Goal: Task Accomplishment & Management: Manage account settings

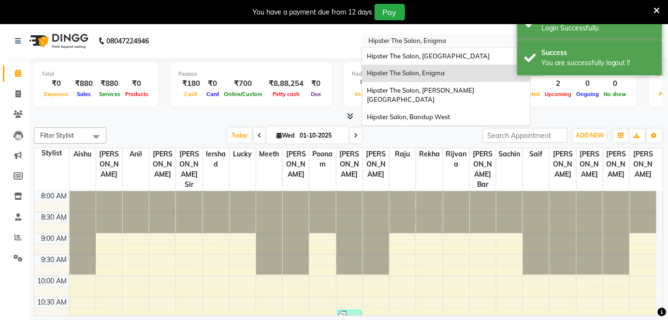
click at [460, 43] on input "text" at bounding box center [436, 42] width 140 height 10
click at [430, 109] on div "Hipster Salon, Bandup West" at bounding box center [446, 117] width 168 height 17
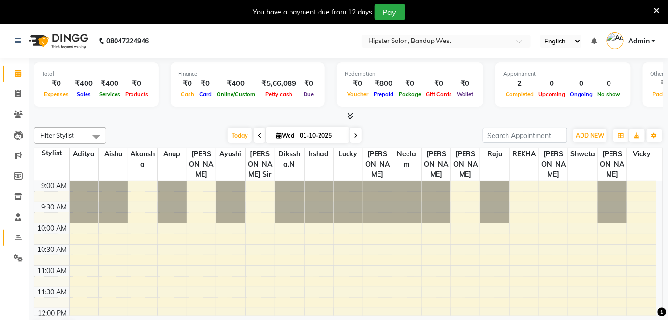
click at [20, 244] on link "Reports" at bounding box center [14, 238] width 23 height 16
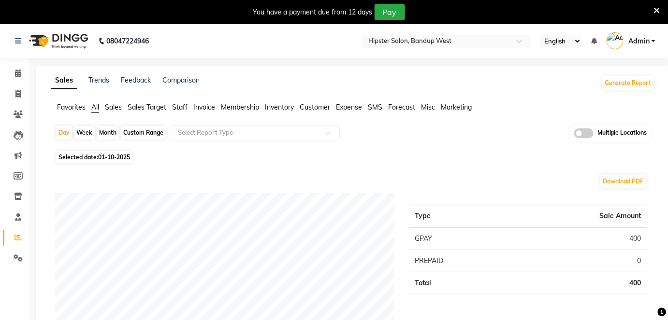
click at [142, 132] on div "Custom Range" at bounding box center [143, 133] width 45 height 14
select select "10"
select select "2025"
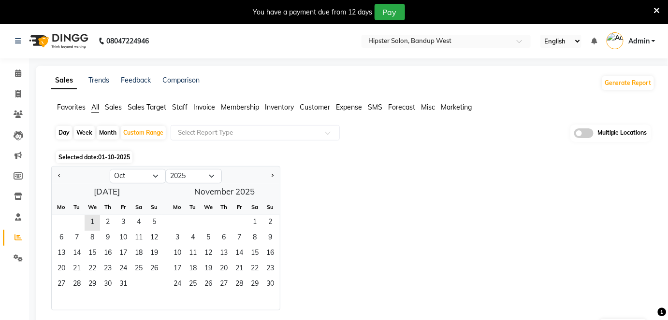
click at [53, 178] on div at bounding box center [81, 176] width 58 height 15
click at [57, 177] on button "Previous month" at bounding box center [60, 176] width 8 height 15
select select "9"
click at [67, 220] on span "1" at bounding box center [61, 222] width 15 height 15
click at [77, 283] on span "30" at bounding box center [76, 284] width 15 height 15
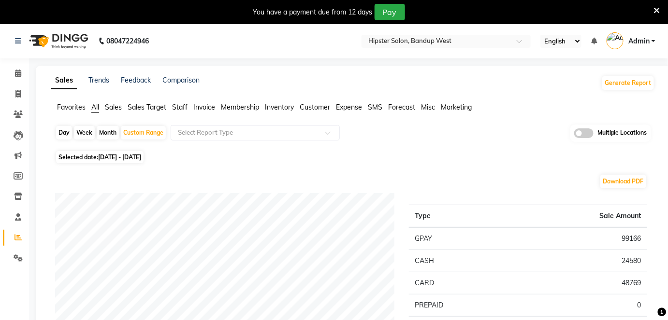
click at [132, 105] on span "Sales Target" at bounding box center [147, 107] width 39 height 9
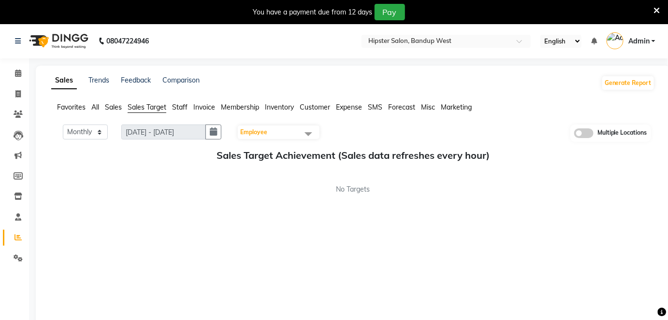
click at [117, 107] on span "Sales" at bounding box center [113, 107] width 17 height 9
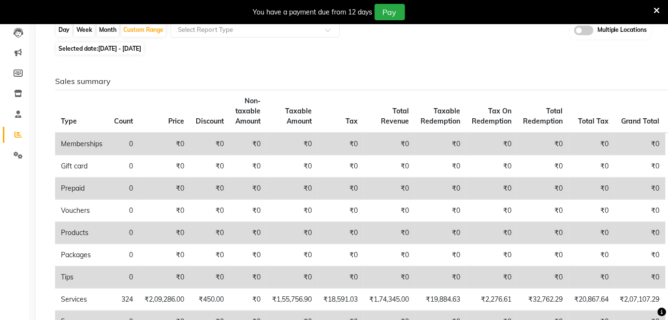
scroll to position [104, 0]
drag, startPoint x: 571, startPoint y: 8, endPoint x: 491, endPoint y: 73, distance: 103.7
click at [491, 73] on div "Sales summary Type Count Price Discount Non-taxable Amount Taxable Amount Tax T…" at bounding box center [350, 292] width 607 height 470
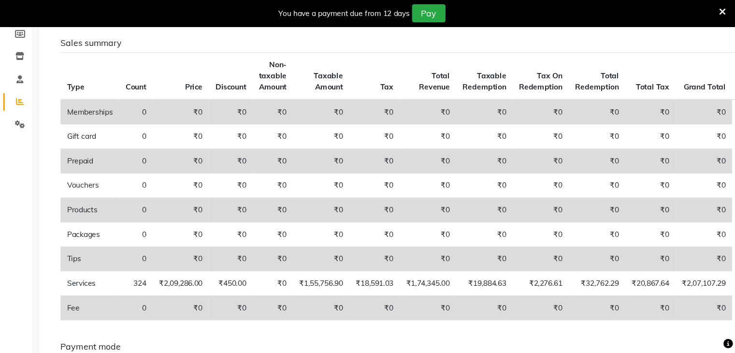
scroll to position [0, 0]
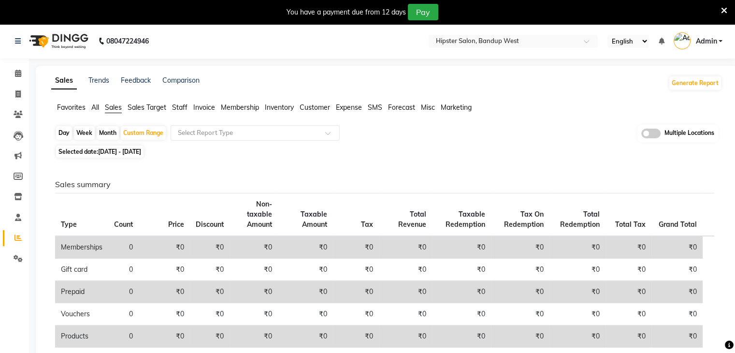
drag, startPoint x: 674, startPoint y: 1, endPoint x: 535, endPoint y: 142, distance: 197.5
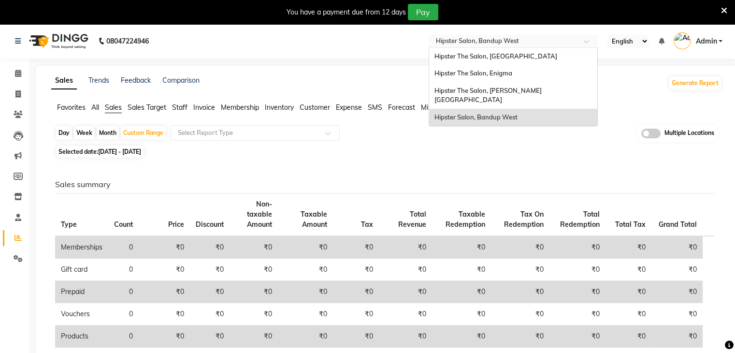
click at [558, 38] on input "text" at bounding box center [503, 42] width 140 height 10
click at [505, 70] on span "Hipster The Salon, Enigma" at bounding box center [473, 73] width 78 height 8
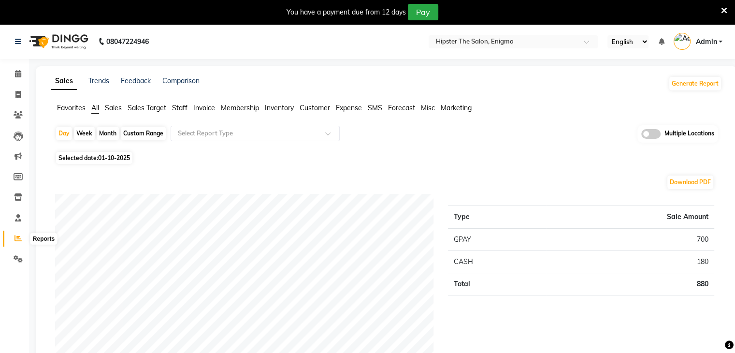
click at [13, 238] on span at bounding box center [18, 238] width 17 height 11
click at [143, 130] on div "Custom Range" at bounding box center [143, 134] width 45 height 14
select select "10"
select select "2025"
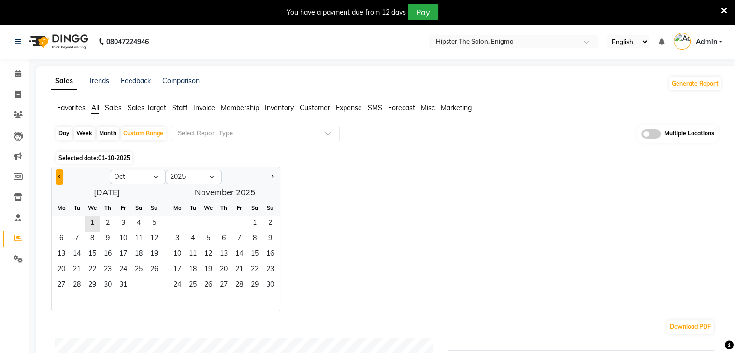
drag, startPoint x: 53, startPoint y: 172, endPoint x: 60, endPoint y: 178, distance: 10.0
click at [60, 178] on div at bounding box center [81, 176] width 58 height 15
click at [60, 178] on button "Previous month" at bounding box center [60, 176] width 8 height 15
select select "9"
click at [66, 221] on span "1" at bounding box center [61, 223] width 15 height 15
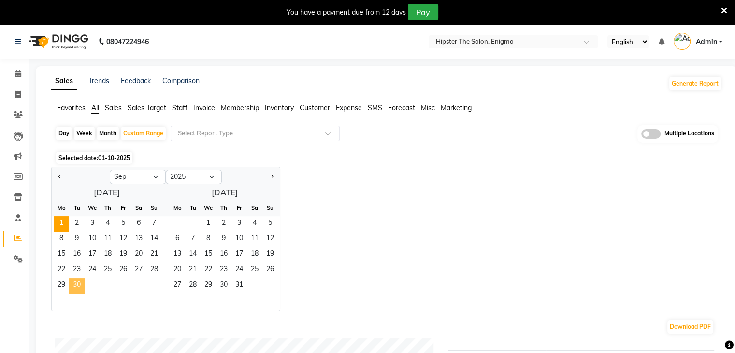
click at [75, 286] on span "30" at bounding box center [76, 285] width 15 height 15
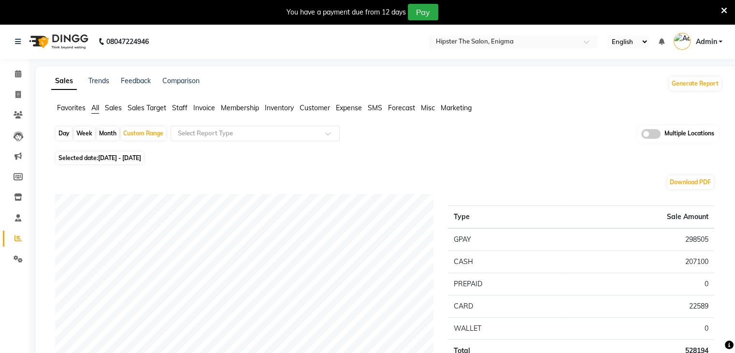
click at [116, 107] on span "Sales" at bounding box center [113, 107] width 17 height 9
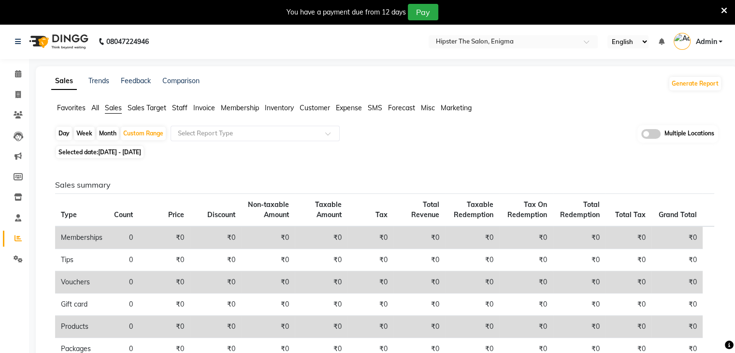
click at [97, 107] on span "All" at bounding box center [95, 107] width 8 height 9
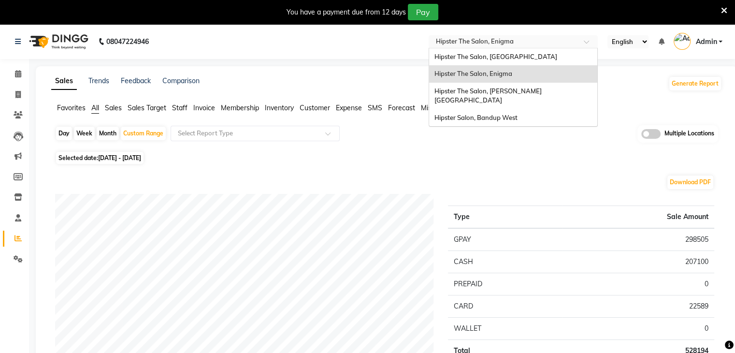
click at [532, 41] on input "text" at bounding box center [503, 43] width 140 height 10
click at [502, 114] on span "Hipster Salon, Bandup West" at bounding box center [475, 118] width 83 height 8
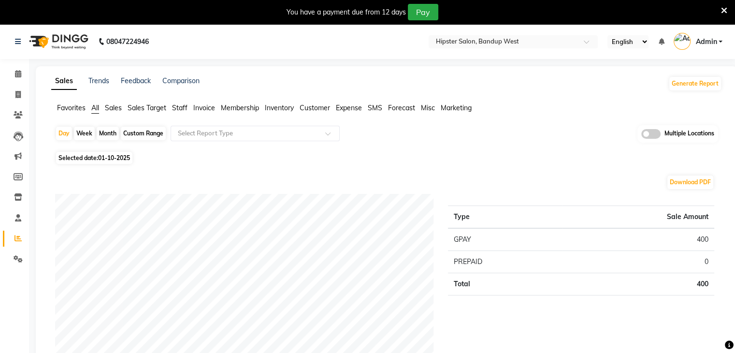
click at [136, 129] on div "Custom Range" at bounding box center [143, 134] width 45 height 14
select select "10"
select select "2025"
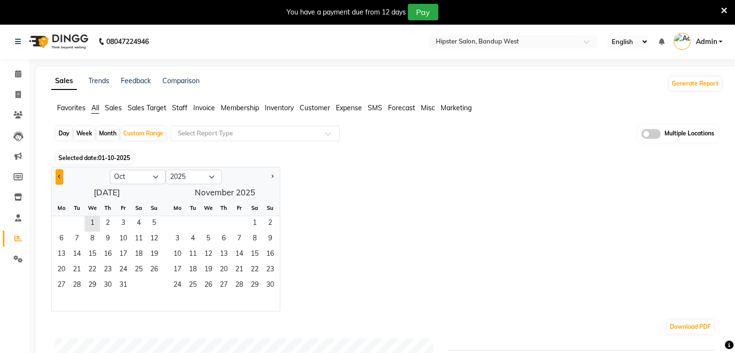
click at [58, 172] on button "Previous month" at bounding box center [60, 176] width 8 height 15
select select "9"
click at [59, 221] on span "1" at bounding box center [61, 223] width 15 height 15
click at [82, 283] on span "30" at bounding box center [76, 285] width 15 height 15
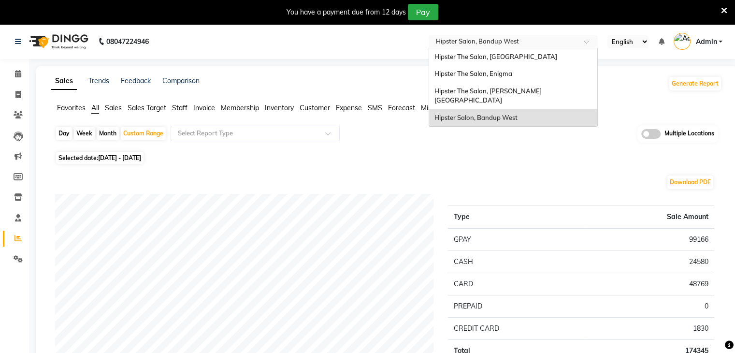
click at [538, 45] on input "text" at bounding box center [503, 43] width 140 height 10
click at [499, 93] on span "Hipster The Salon, [PERSON_NAME][GEOGRAPHIC_DATA]" at bounding box center [487, 95] width 107 height 17
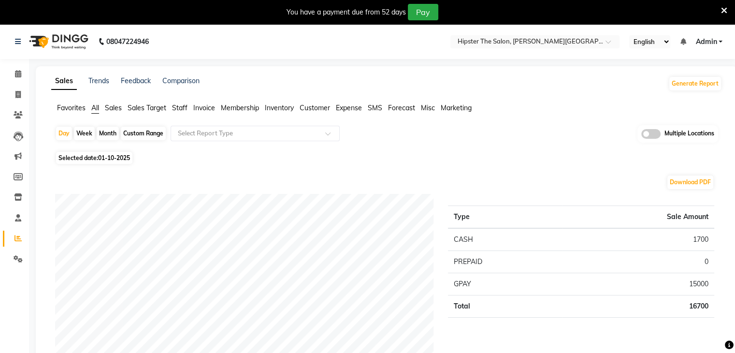
click at [137, 129] on div "Custom Range" at bounding box center [143, 134] width 45 height 14
select select "10"
select select "2025"
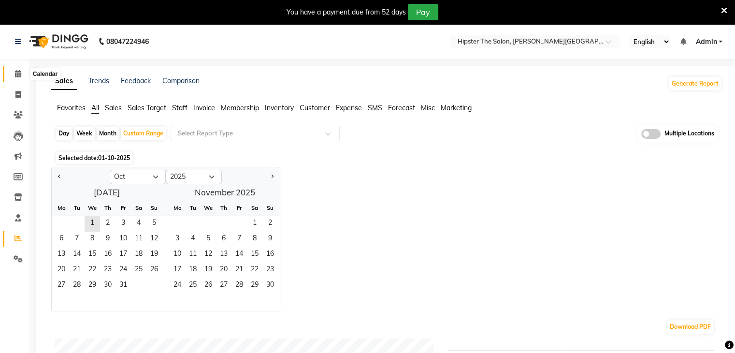
click at [17, 79] on span at bounding box center [18, 74] width 17 height 11
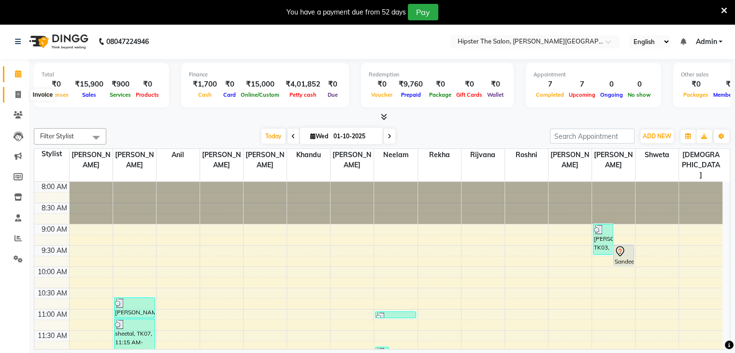
click at [18, 92] on icon at bounding box center [17, 94] width 5 height 7
select select "8592"
select select "service"
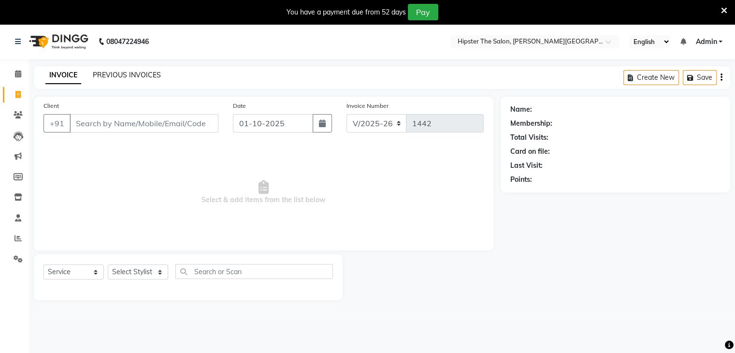
click at [135, 75] on link "PREVIOUS INVOICES" at bounding box center [127, 75] width 68 height 9
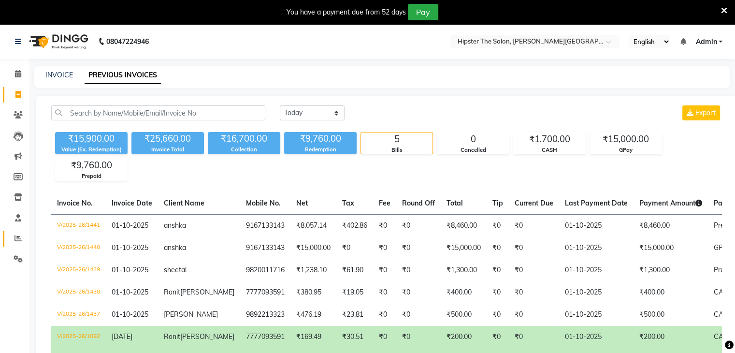
click at [21, 244] on span at bounding box center [18, 238] width 17 height 11
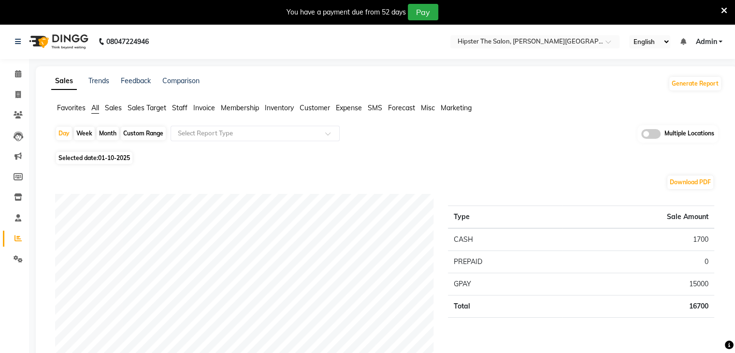
click at [132, 137] on div "Custom Range" at bounding box center [143, 134] width 45 height 14
select select "10"
select select "2025"
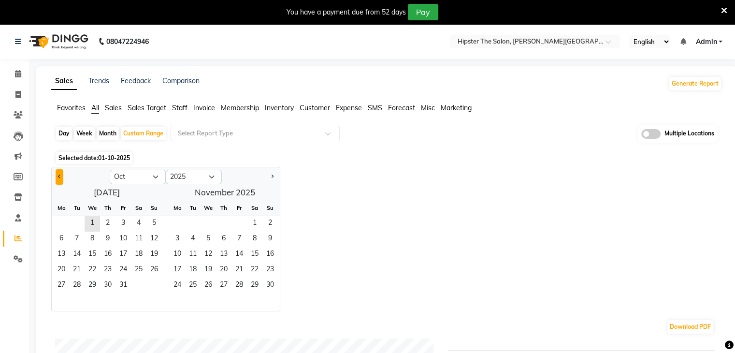
click at [56, 172] on button "Previous month" at bounding box center [60, 176] width 8 height 15
select select "9"
click at [58, 221] on span "1" at bounding box center [61, 223] width 15 height 15
click at [75, 285] on span "30" at bounding box center [76, 285] width 15 height 15
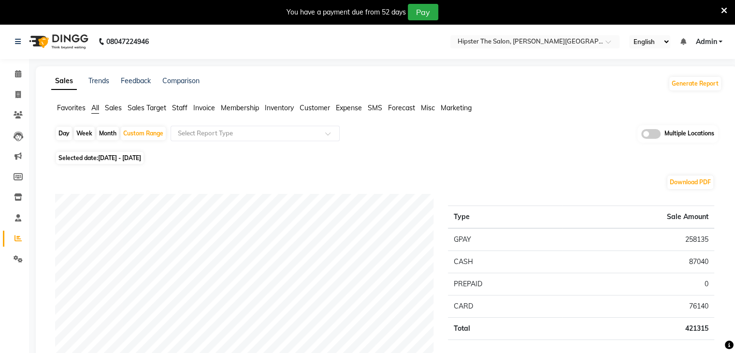
click at [141, 154] on span "01-09-2025 - 30-09-2025" at bounding box center [119, 157] width 43 height 7
select select "9"
select select "2025"
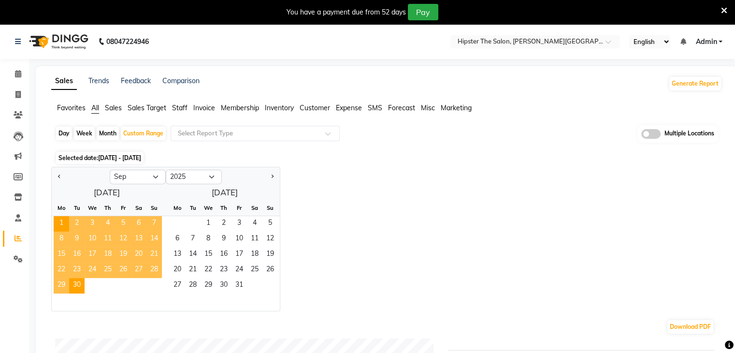
click at [559, 127] on div "Day Week Month Custom Range Select Report Type Multiple Locations" at bounding box center [386, 137] width 663 height 24
click at [64, 217] on span "1" at bounding box center [61, 223] width 15 height 15
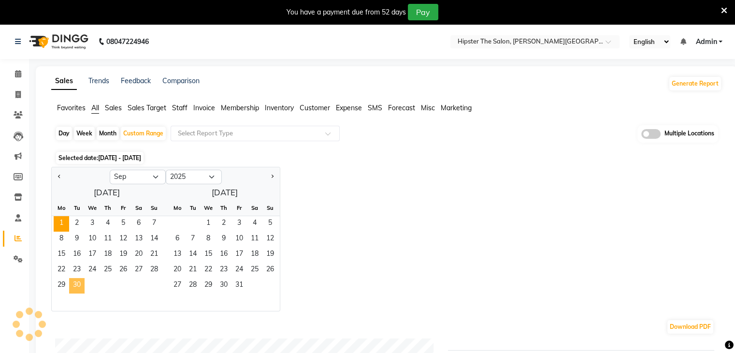
click at [78, 281] on span "30" at bounding box center [76, 285] width 15 height 15
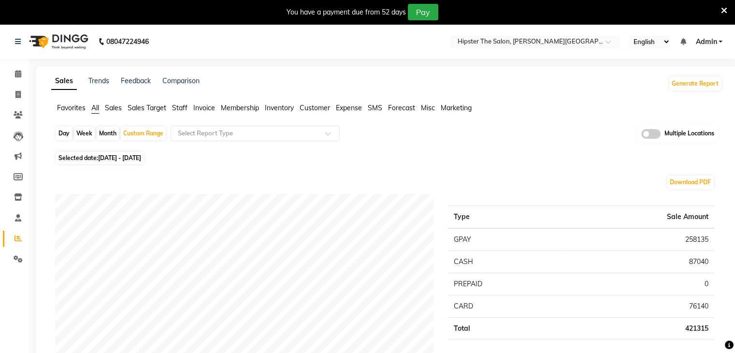
click at [203, 104] on span "Invoice" at bounding box center [204, 107] width 22 height 9
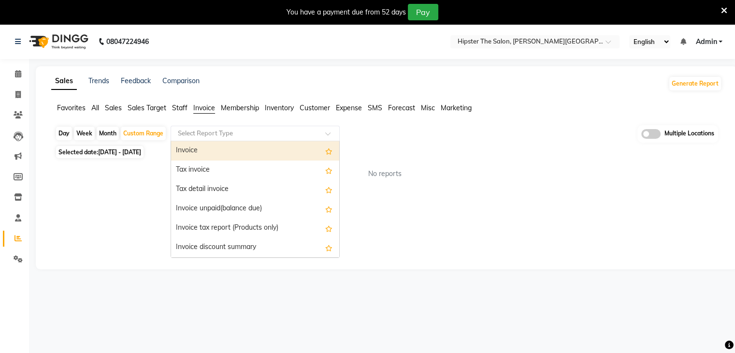
click at [219, 134] on input "text" at bounding box center [245, 134] width 139 height 10
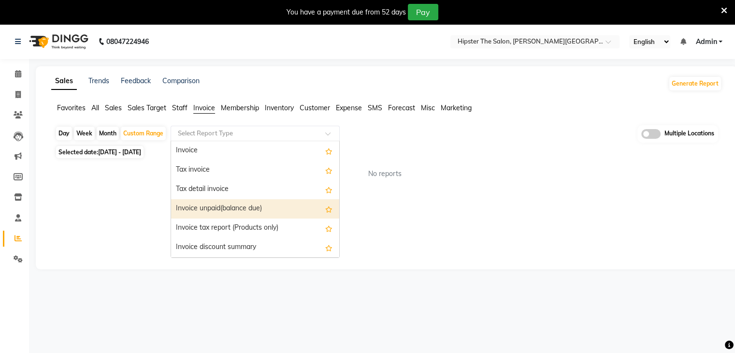
click at [230, 203] on div "Invoice unpaid(balance due)" at bounding box center [255, 208] width 168 height 19
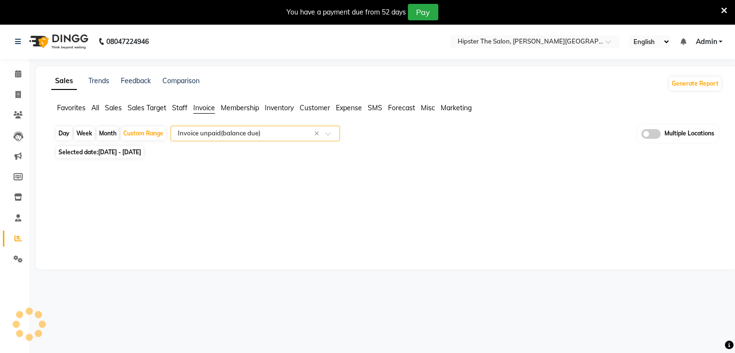
select select "full_report"
select select "pdf"
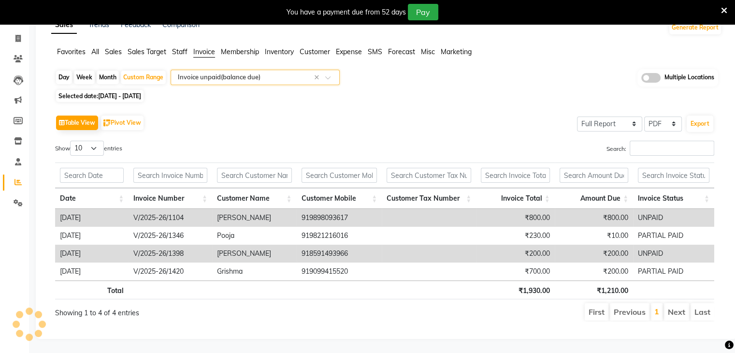
scroll to position [58, 0]
click at [176, 51] on span "Staff" at bounding box center [179, 51] width 15 height 9
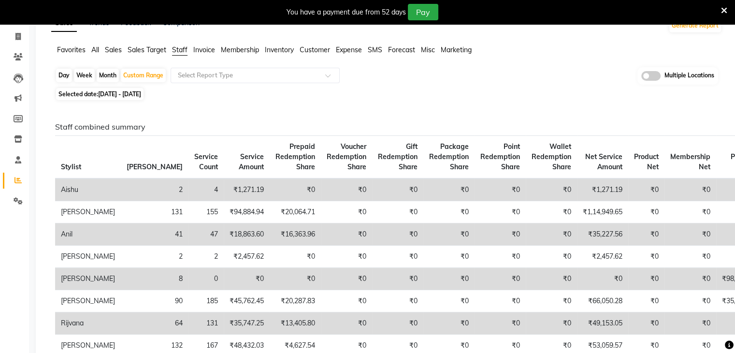
click at [206, 52] on span "Invoice" at bounding box center [204, 49] width 22 height 9
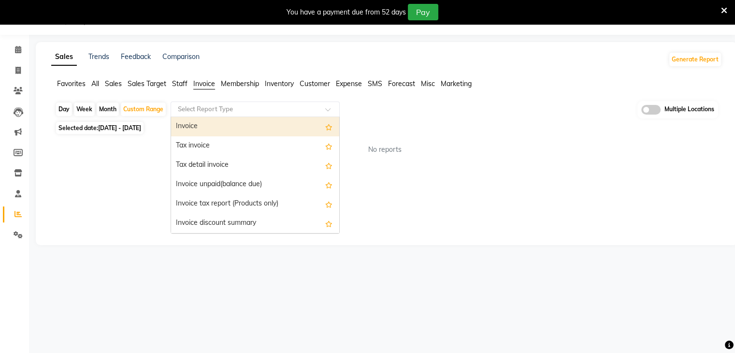
click at [229, 111] on input "text" at bounding box center [245, 109] width 139 height 10
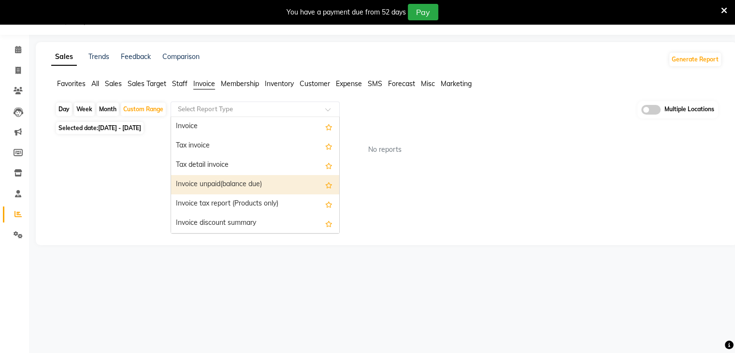
click at [213, 187] on div "Invoice unpaid(balance due)" at bounding box center [255, 184] width 168 height 19
select select "full_report"
select select "pdf"
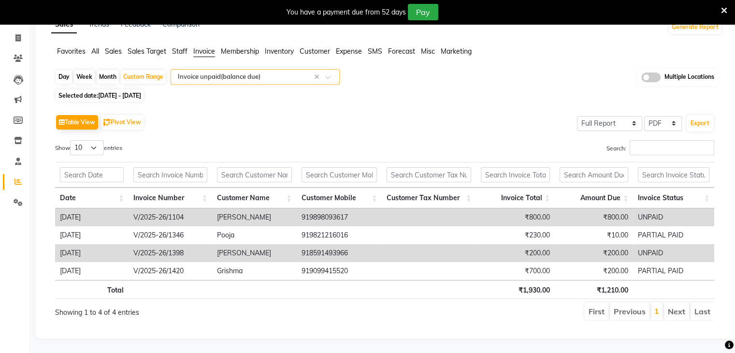
scroll to position [0, 0]
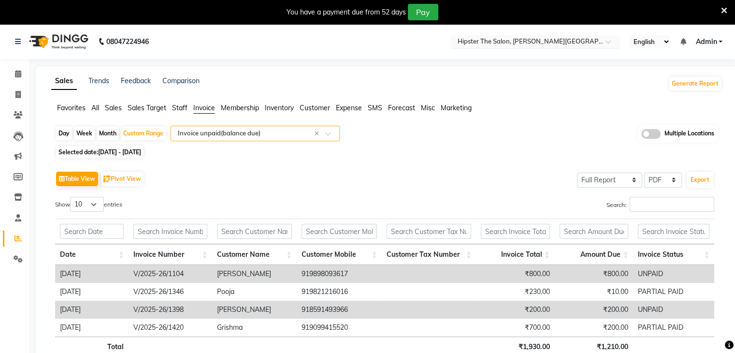
click at [542, 39] on input "text" at bounding box center [525, 43] width 140 height 10
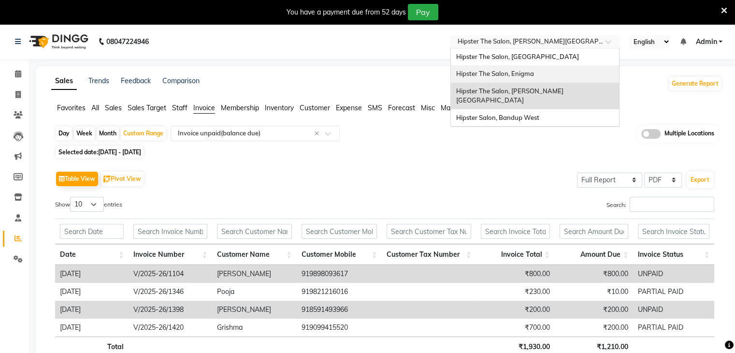
click at [524, 69] on div "Hipster The Salon, Enigma" at bounding box center [535, 73] width 168 height 17
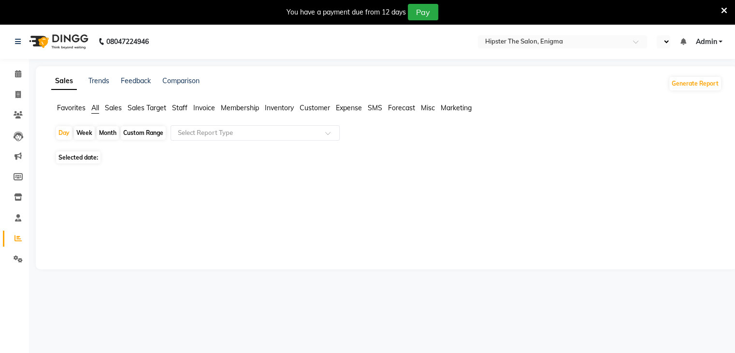
select select "en"
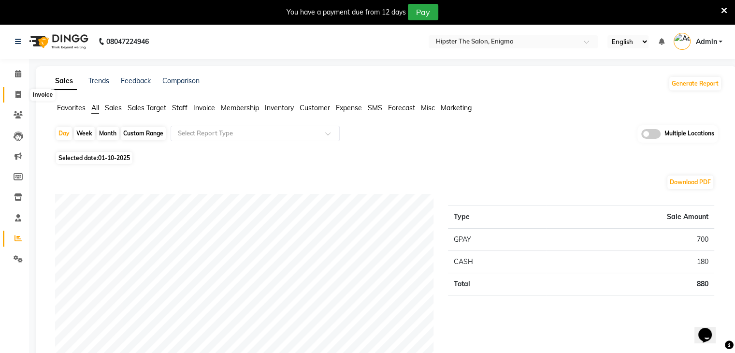
click at [10, 94] on span at bounding box center [18, 94] width 17 height 11
select select "4468"
select select "service"
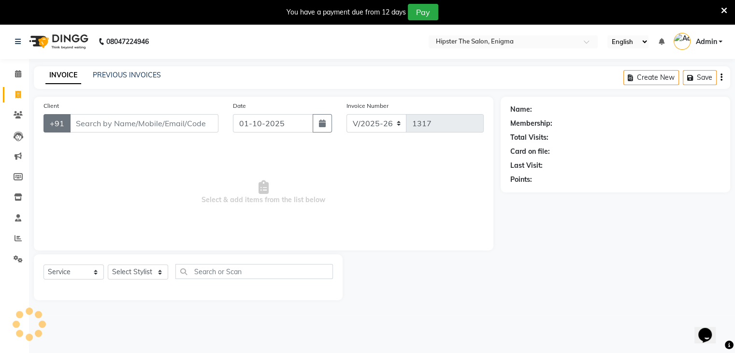
scroll to position [24, 0]
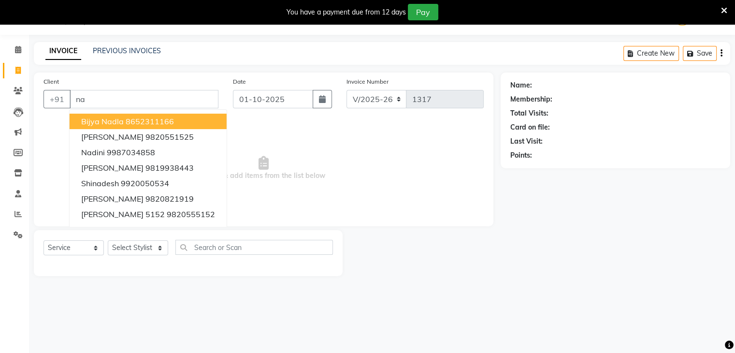
type input "n"
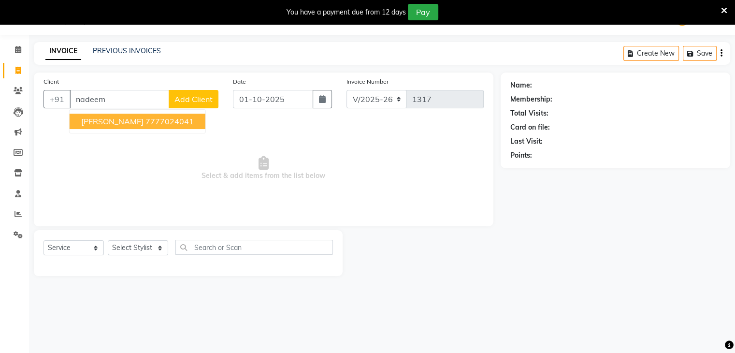
click at [145, 120] on ngb-highlight "7777024041" at bounding box center [169, 121] width 48 height 10
type input "7777024041"
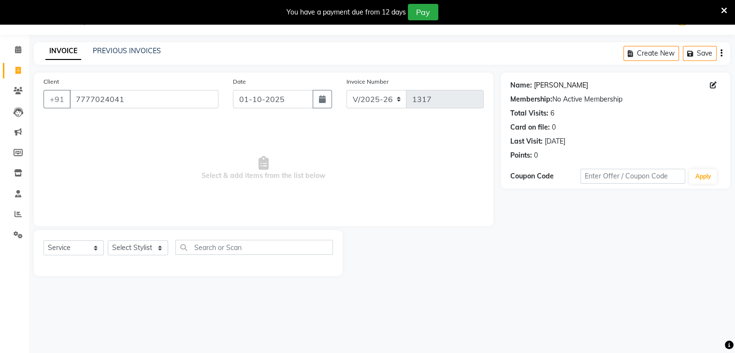
click at [548, 87] on link "Nadeem" at bounding box center [561, 85] width 54 height 10
click at [152, 95] on input "7777024041" at bounding box center [144, 99] width 149 height 18
click at [17, 209] on span at bounding box center [18, 214] width 17 height 11
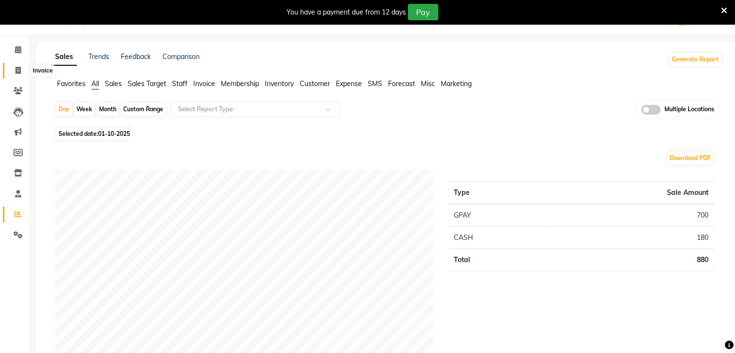
click at [25, 75] on span at bounding box center [18, 70] width 17 height 11
select select "service"
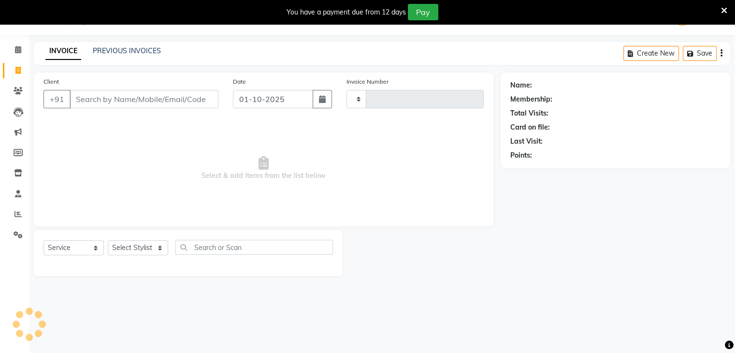
type input "1317"
select select "4468"
type input "n"
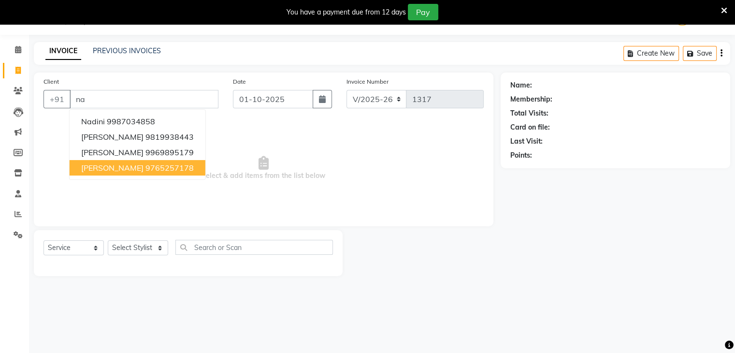
type input "n"
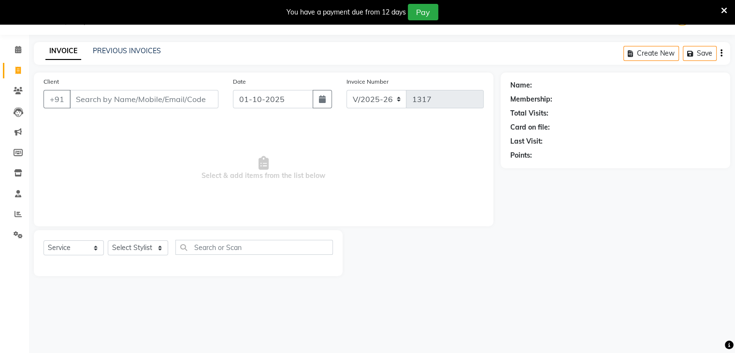
click at [724, 6] on icon at bounding box center [724, 10] width 6 height 9
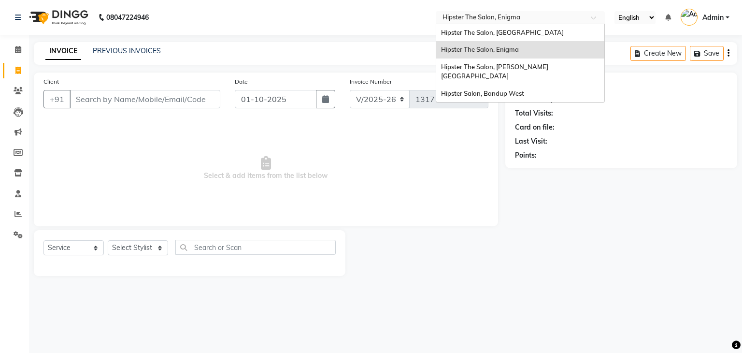
click at [566, 20] on input "text" at bounding box center [511, 19] width 140 height 10
click at [530, 61] on div "Hipster The Salon, Oberoi Eternia" at bounding box center [520, 71] width 168 height 27
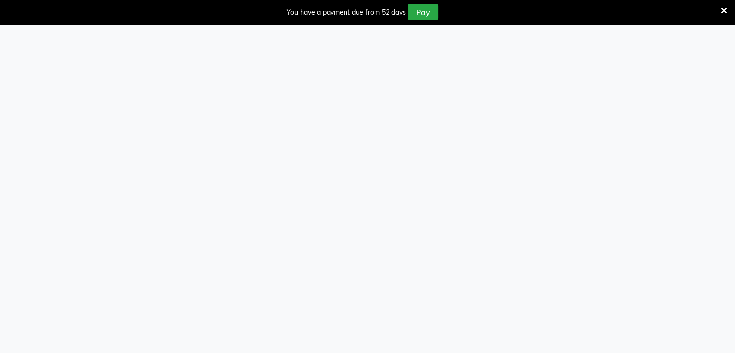
select select "service"
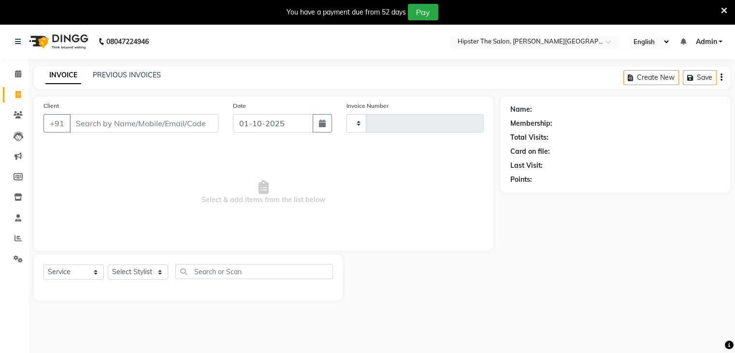
select select "en"
type input "1442"
select select "8592"
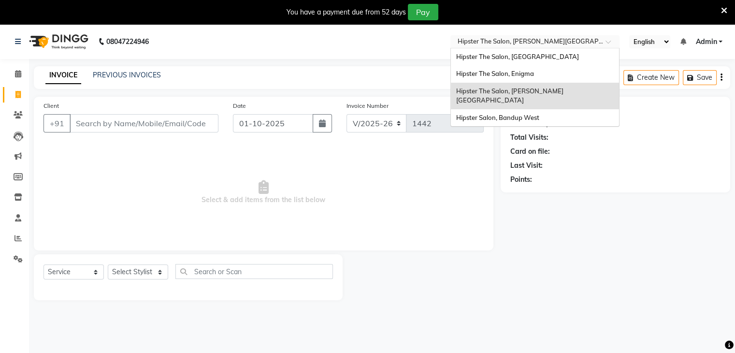
click at [562, 43] on input "text" at bounding box center [525, 43] width 140 height 10
click at [547, 109] on div "Hipster Salon, Bandup West" at bounding box center [535, 117] width 168 height 17
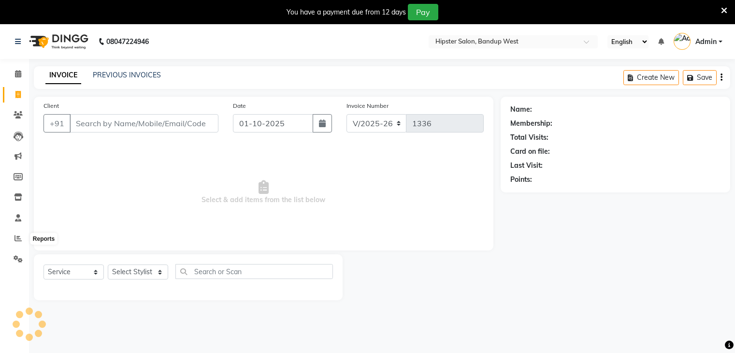
select select "6746"
select select "service"
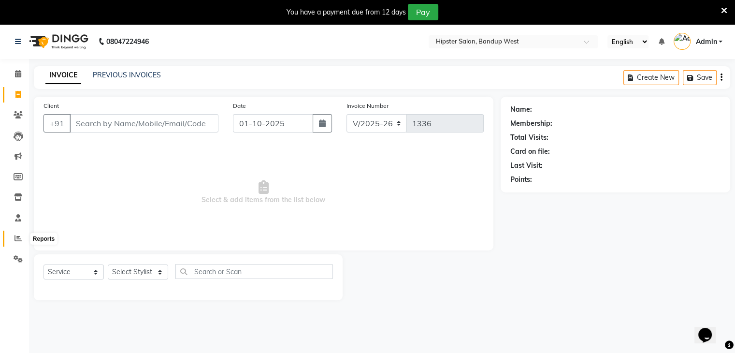
click at [20, 240] on icon at bounding box center [17, 237] width 7 height 7
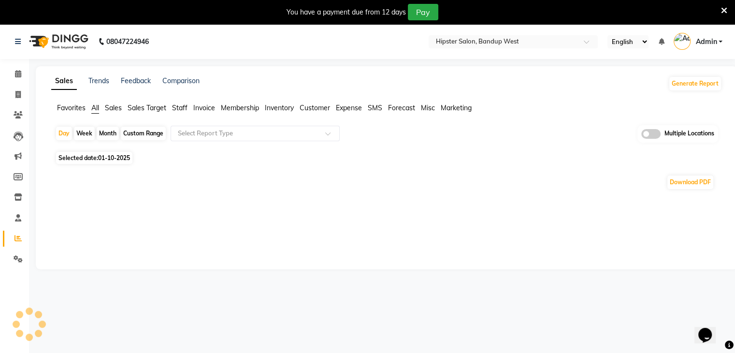
click at [138, 136] on div "Custom Range" at bounding box center [143, 134] width 45 height 14
select select "10"
select select "2025"
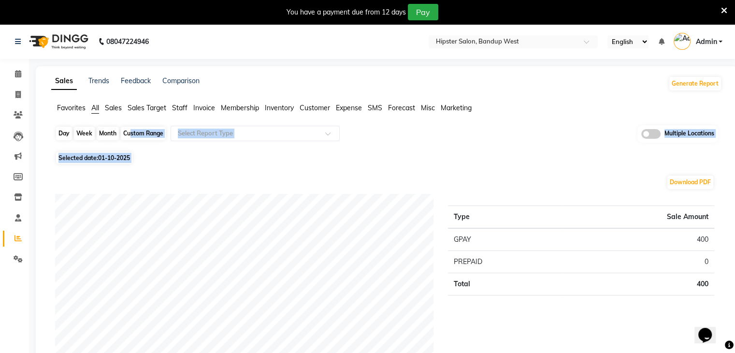
drag, startPoint x: 59, startPoint y: 172, endPoint x: 126, endPoint y: 139, distance: 73.9
click at [126, 139] on div "Custom Range" at bounding box center [143, 134] width 45 height 14
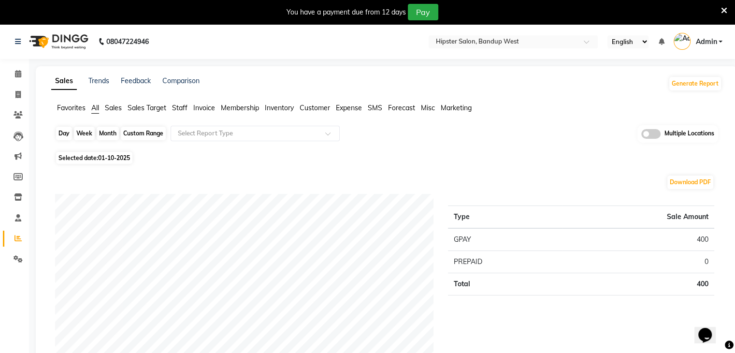
select select "10"
select select "2025"
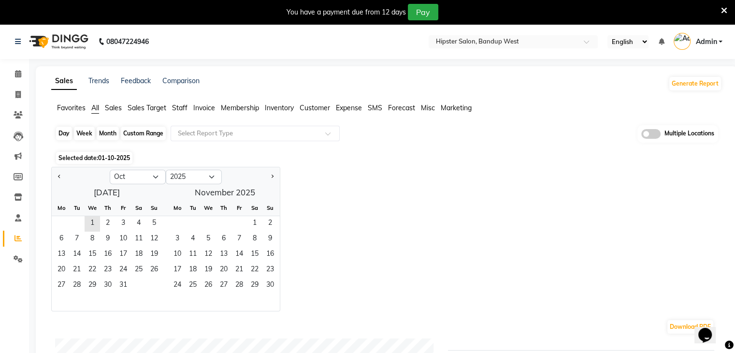
click at [133, 134] on div "Custom Range" at bounding box center [143, 134] width 45 height 14
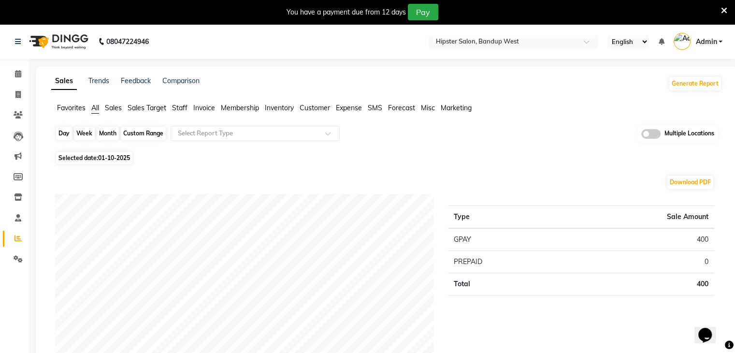
click at [147, 131] on div "Custom Range" at bounding box center [143, 134] width 45 height 14
select select "10"
select select "2025"
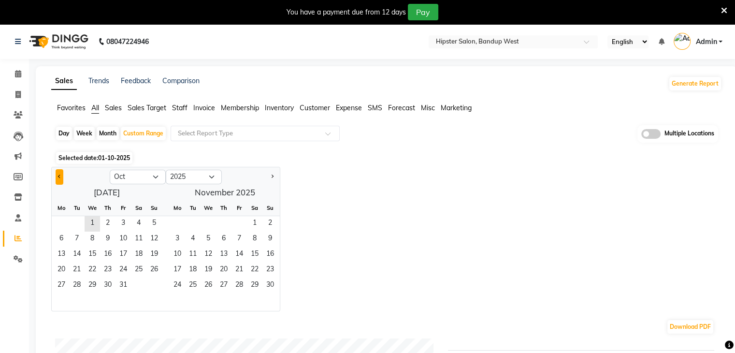
click at [56, 173] on button "Previous month" at bounding box center [60, 176] width 8 height 15
select select "9"
click at [65, 223] on span "1" at bounding box center [61, 223] width 15 height 15
click at [70, 292] on span "30" at bounding box center [76, 285] width 15 height 15
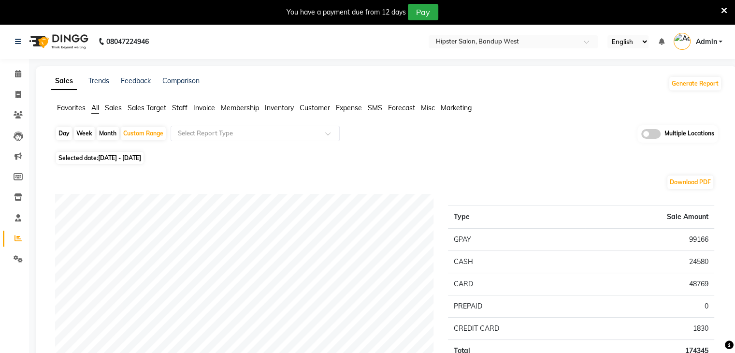
click at [185, 106] on span "Staff" at bounding box center [179, 107] width 15 height 9
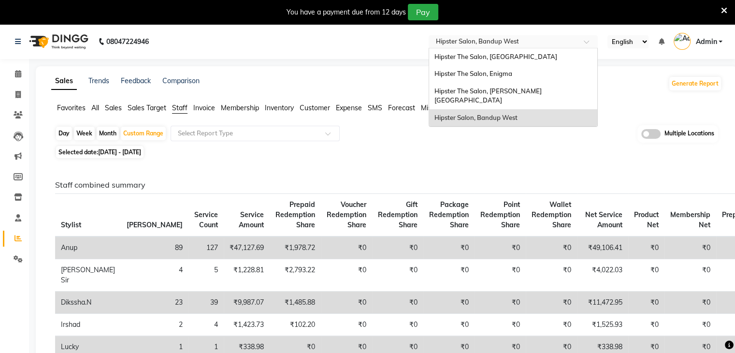
click at [532, 43] on input "text" at bounding box center [503, 43] width 140 height 10
click at [519, 89] on span "Hipster The Salon, [PERSON_NAME][GEOGRAPHIC_DATA]" at bounding box center [487, 95] width 107 height 17
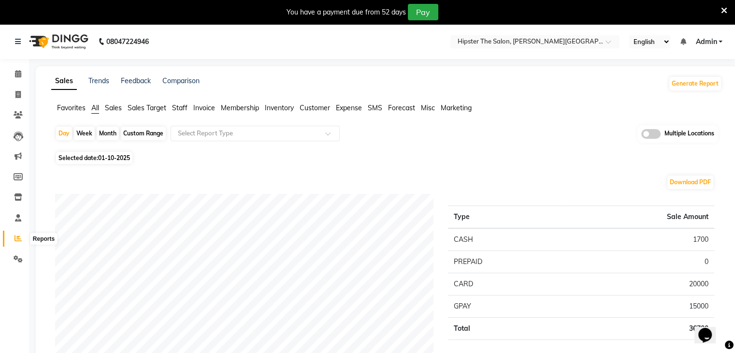
click at [16, 237] on icon at bounding box center [17, 237] width 7 height 7
click at [127, 133] on div "Custom Range" at bounding box center [143, 134] width 45 height 14
select select "10"
select select "2025"
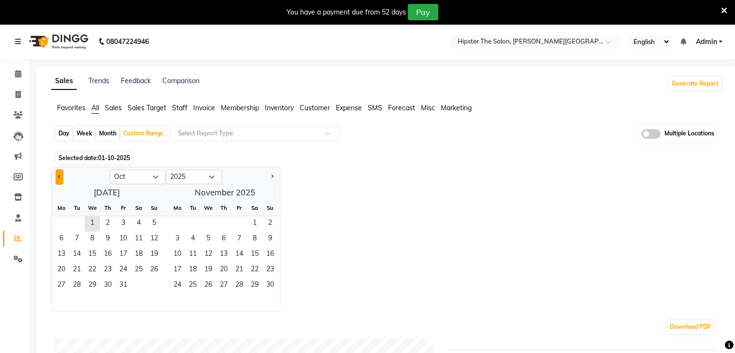
click at [58, 171] on button "Previous month" at bounding box center [60, 176] width 8 height 15
select select "9"
click at [61, 219] on span "1" at bounding box center [61, 223] width 15 height 15
click at [74, 283] on span "30" at bounding box center [76, 285] width 15 height 15
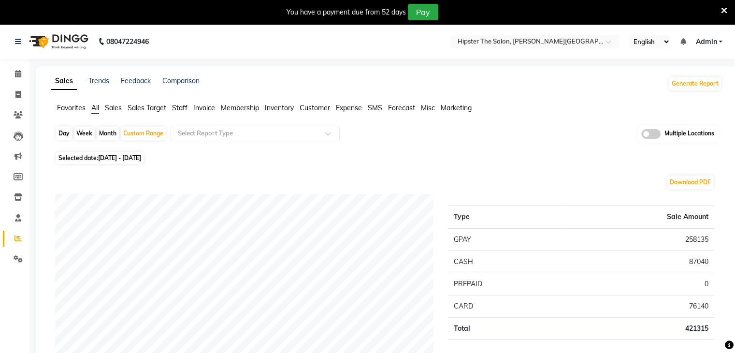
click at [176, 111] on span "Staff" at bounding box center [179, 107] width 15 height 9
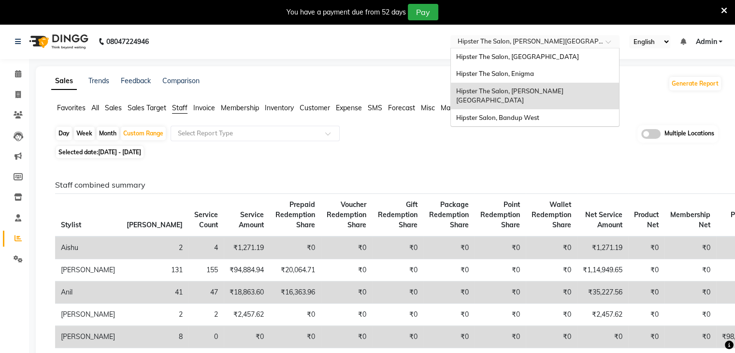
click at [552, 45] on input "text" at bounding box center [525, 43] width 140 height 10
click at [541, 74] on div "Hipster The Salon, Enigma" at bounding box center [535, 73] width 168 height 17
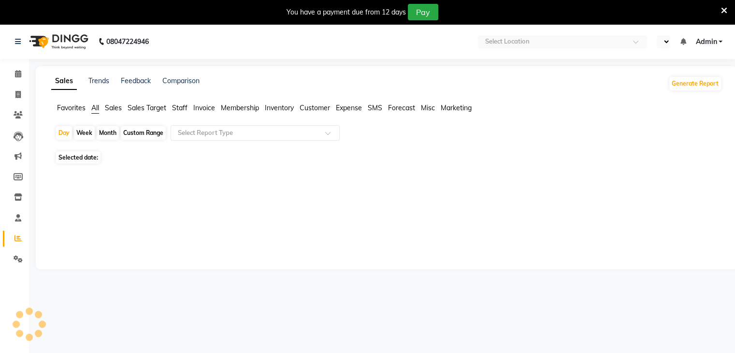
select select "en"
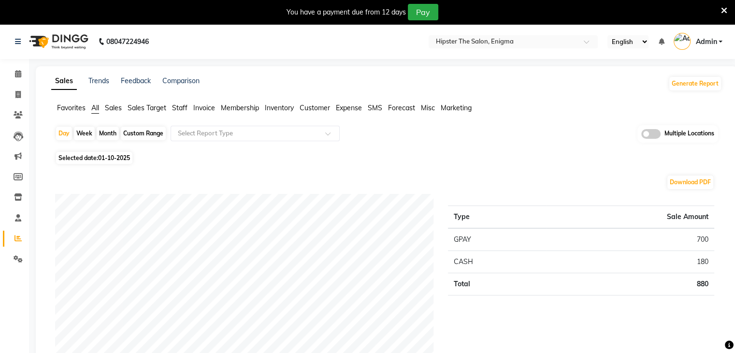
click at [144, 130] on div "Custom Range" at bounding box center [143, 134] width 45 height 14
select select "10"
select select "2025"
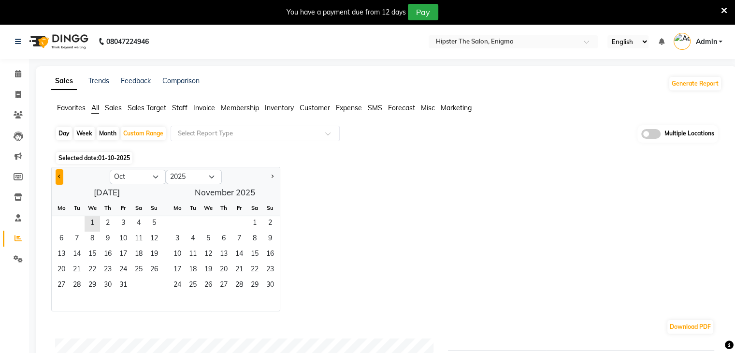
click at [59, 171] on button "Previous month" at bounding box center [60, 176] width 8 height 15
select select "9"
click at [67, 229] on span "1" at bounding box center [61, 223] width 15 height 15
click at [78, 285] on span "30" at bounding box center [76, 285] width 15 height 15
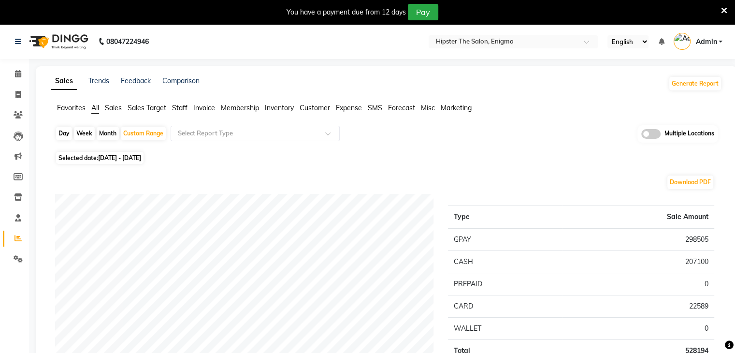
click at [177, 106] on span "Staff" at bounding box center [179, 107] width 15 height 9
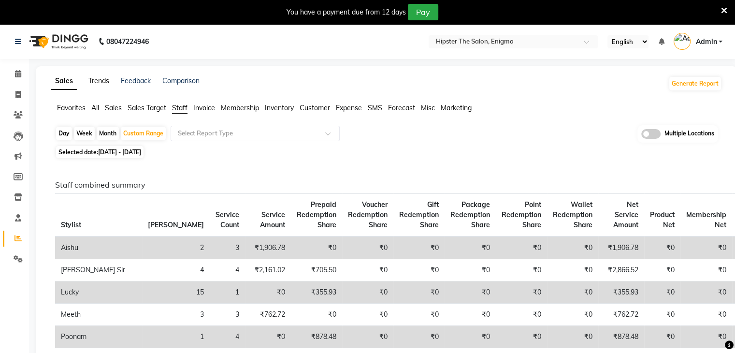
click at [96, 76] on link "Trends" at bounding box center [98, 80] width 21 height 9
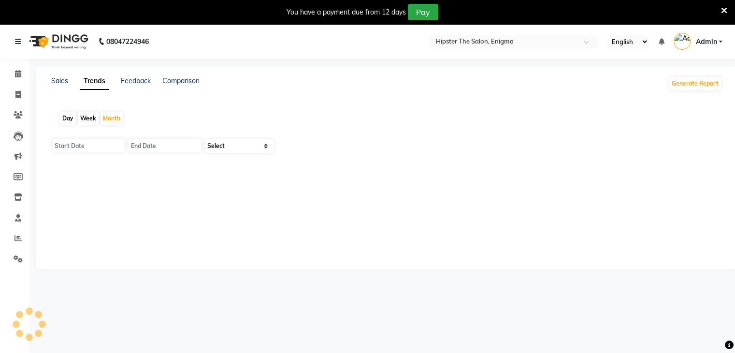
type input "01-10-2025"
type input "[DATE]"
select select "by_client"
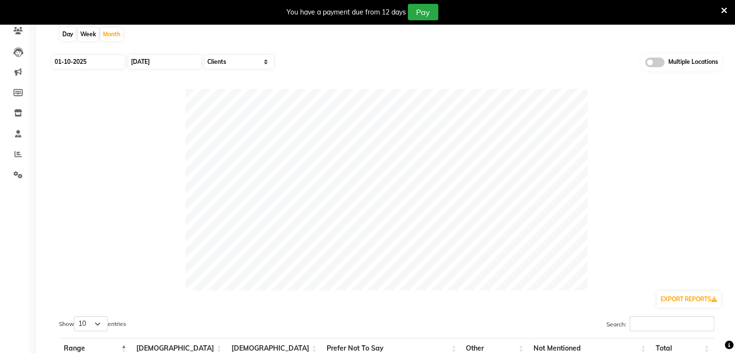
scroll to position [81, 0]
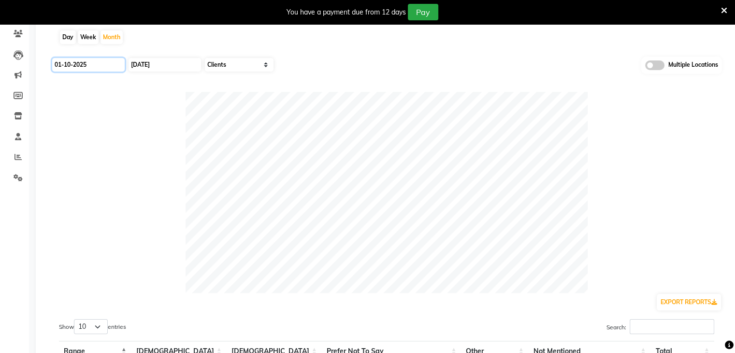
click at [87, 65] on input "01-10-2025" at bounding box center [88, 65] width 72 height 14
select select "10"
select select "2025"
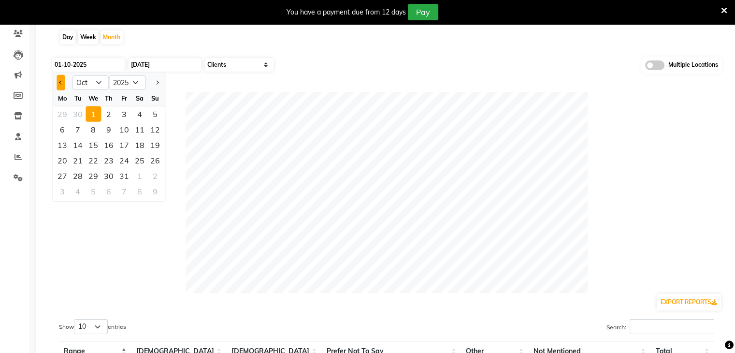
click at [62, 84] on button "Previous month" at bounding box center [61, 82] width 8 height 15
select select "9"
click at [69, 109] on div "1" at bounding box center [62, 113] width 15 height 15
type input "01-09-2025"
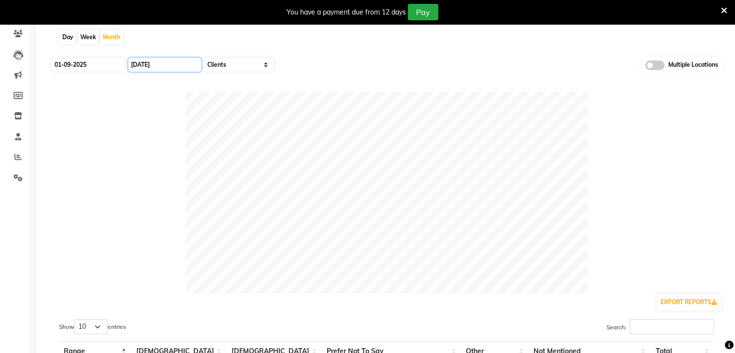
click at [141, 60] on input "[DATE]" at bounding box center [165, 65] width 72 height 14
select select "10"
select select "2025"
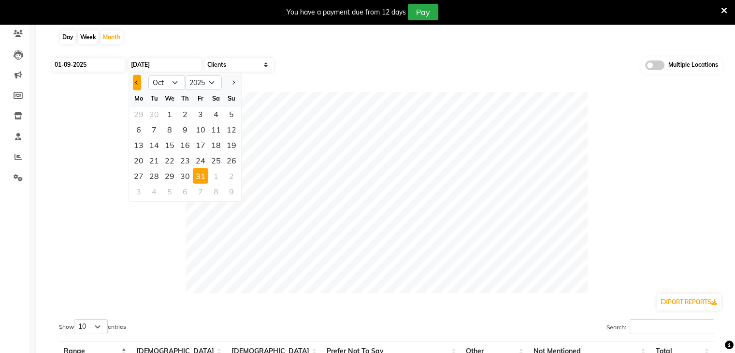
click at [139, 83] on button "Previous month" at bounding box center [137, 82] width 8 height 15
select select "9"
click at [156, 174] on div "30" at bounding box center [153, 175] width 15 height 15
type input "30-09-2025"
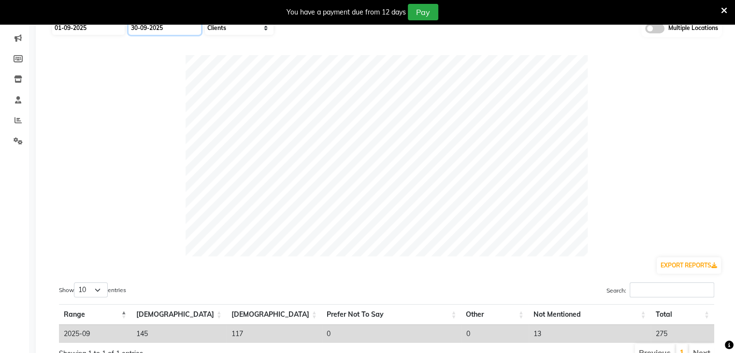
scroll to position [0, 0]
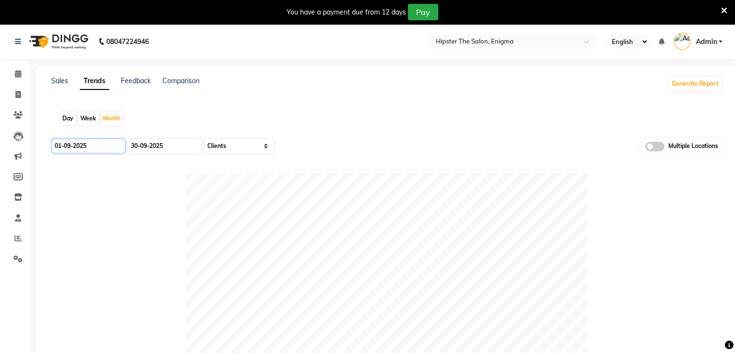
click at [95, 147] on input "01-09-2025" at bounding box center [88, 146] width 72 height 14
select select "9"
select select "2025"
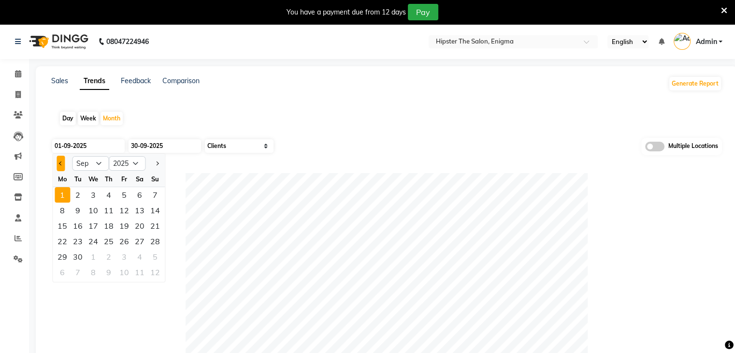
click at [64, 163] on button "Previous month" at bounding box center [61, 163] width 8 height 15
select select "8"
click at [120, 194] on div "1" at bounding box center [123, 194] width 15 height 15
type input "01-08-2025"
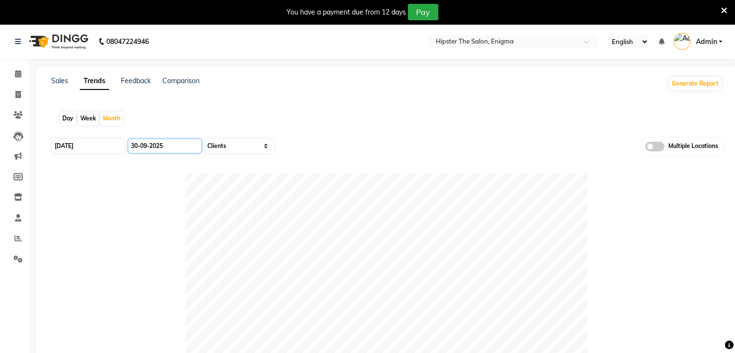
click at [148, 146] on input "30-09-2025" at bounding box center [165, 146] width 72 height 14
select select "9"
select select "2025"
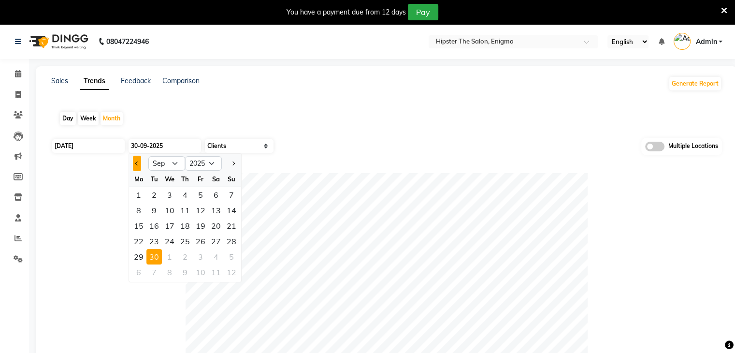
click at [134, 157] on button "Previous month" at bounding box center [137, 163] width 8 height 15
select select "8"
click at [228, 254] on div "31" at bounding box center [231, 256] width 15 height 15
type input "31-08-2025"
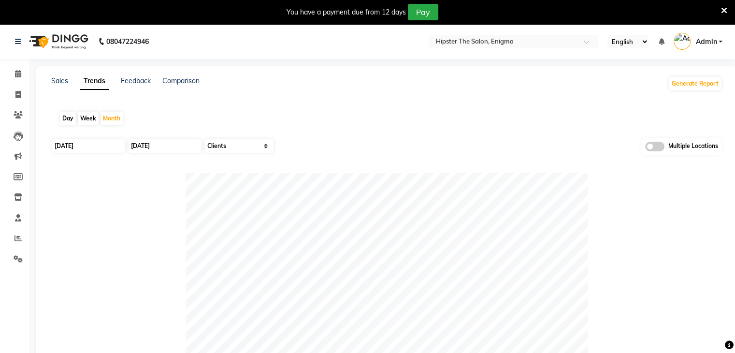
click at [107, 138] on div "01-08-2025" at bounding box center [87, 145] width 72 height 15
click at [105, 148] on input "01-08-2025" at bounding box center [88, 146] width 72 height 14
select select "8"
select select "2025"
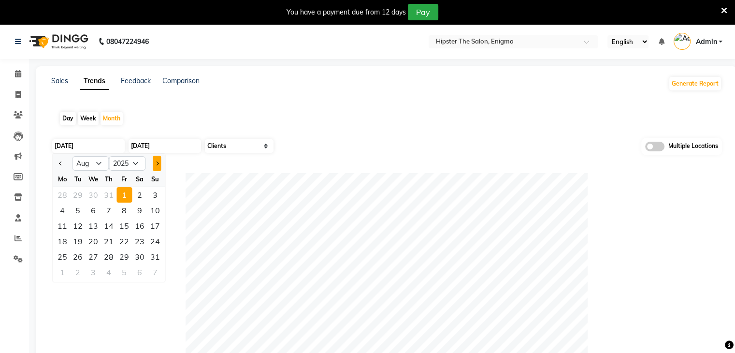
click at [158, 168] on button "Next month" at bounding box center [157, 163] width 8 height 15
select select "9"
click at [60, 188] on div "1" at bounding box center [62, 194] width 15 height 15
type input "01-09-2025"
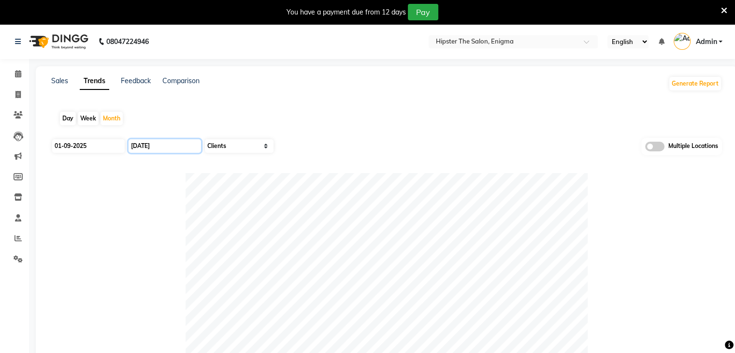
click at [150, 149] on input "31-08-2025" at bounding box center [165, 146] width 72 height 14
select select "8"
select select "2025"
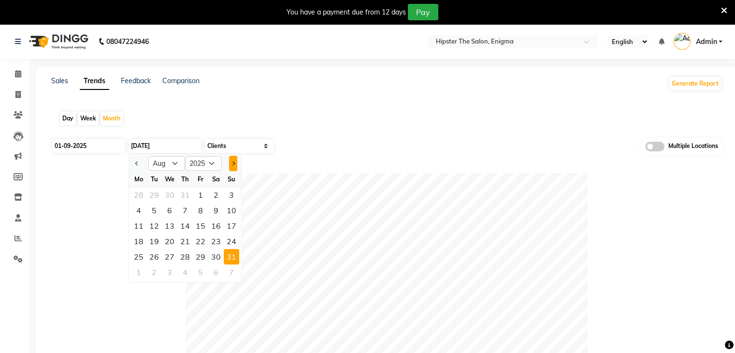
click at [230, 157] on button "Next month" at bounding box center [233, 163] width 8 height 15
select select "9"
click at [157, 252] on div "30" at bounding box center [153, 256] width 15 height 15
type input "30-09-2025"
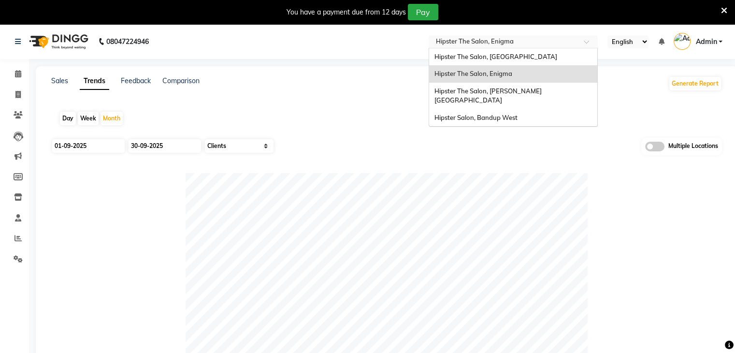
click at [531, 41] on input "text" at bounding box center [503, 43] width 140 height 10
click at [518, 54] on span "Hipster The Salon, Mulund West" at bounding box center [495, 57] width 123 height 8
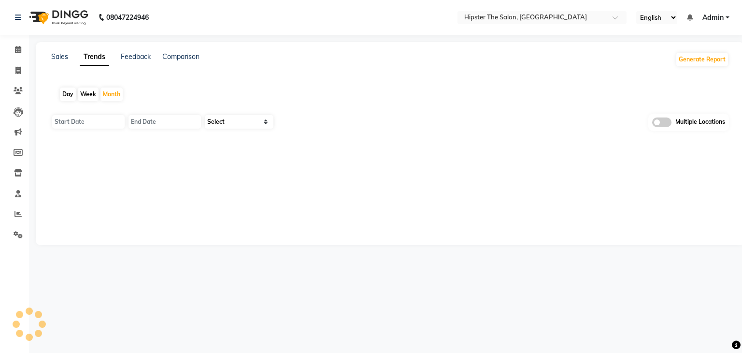
type input "01-10-2025"
type input "[DATE]"
select select "by_client"
click at [102, 122] on input "01-10-2025" at bounding box center [88, 122] width 72 height 14
select select "10"
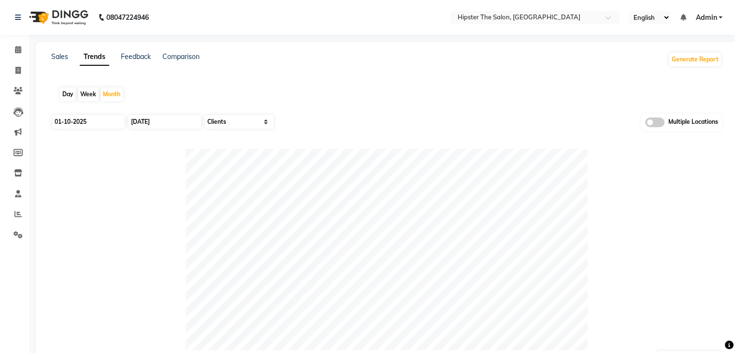
select select "2025"
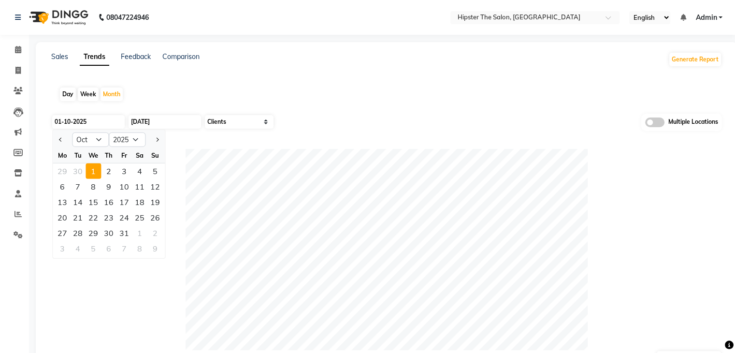
click at [56, 144] on div at bounding box center [62, 139] width 19 height 15
click at [60, 134] on button "Previous month" at bounding box center [61, 139] width 8 height 15
select select "9"
click at [64, 171] on div "1" at bounding box center [62, 170] width 15 height 15
type input "01-09-2025"
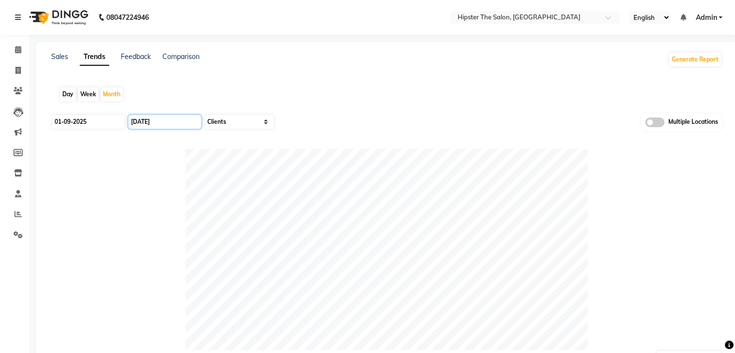
click at [153, 122] on input "[DATE]" at bounding box center [165, 122] width 72 height 14
select select "10"
select select "2025"
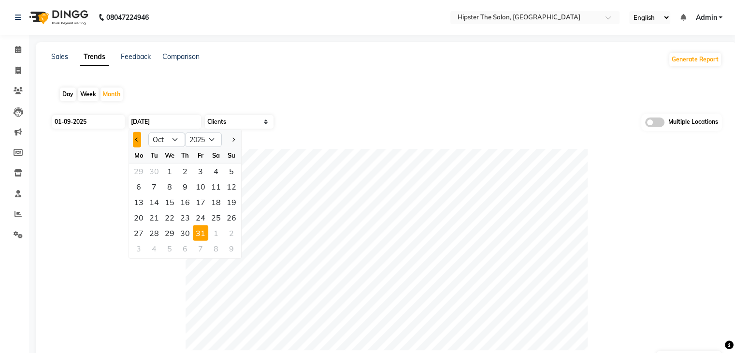
click at [138, 138] on span "Previous month" at bounding box center [137, 140] width 4 height 4
select select "9"
click at [154, 231] on div "30" at bounding box center [153, 232] width 15 height 15
type input "30-09-2025"
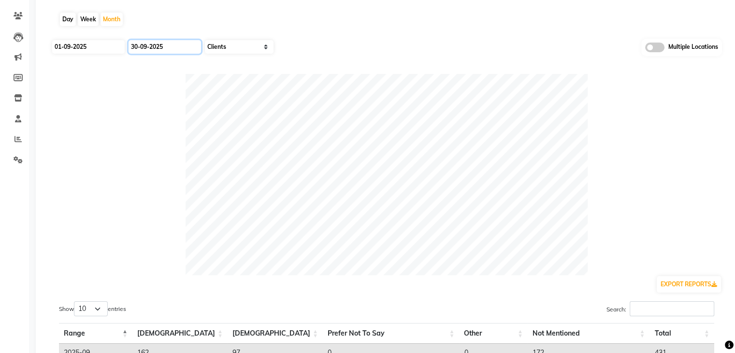
scroll to position [134, 0]
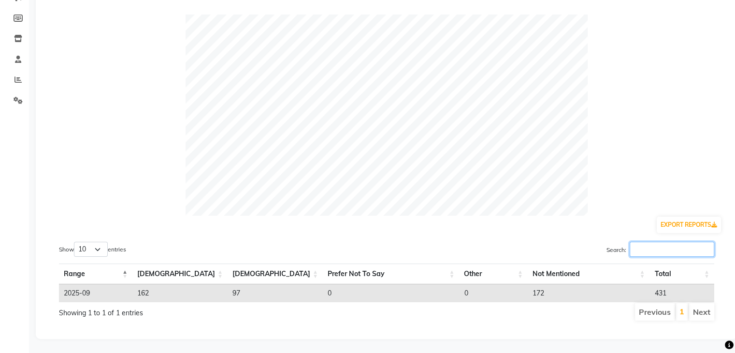
click at [642, 249] on input "Search:" at bounding box center [672, 249] width 85 height 15
type input "l"
type input "b"
click at [100, 247] on select "10 25 50 100" at bounding box center [91, 249] width 34 height 15
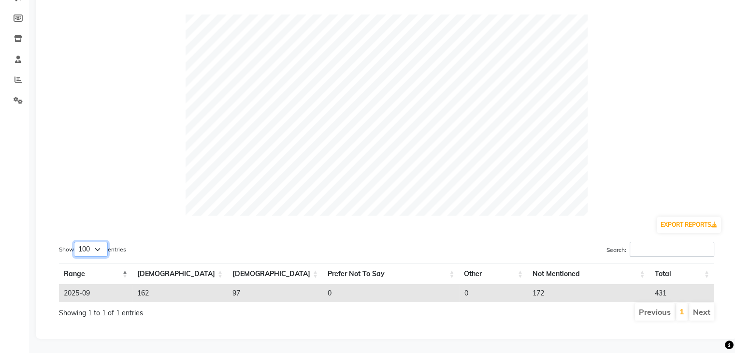
click at [75, 242] on select "10 25 50 100" at bounding box center [91, 249] width 34 height 15
click at [106, 247] on select "10 25 50 100" at bounding box center [91, 249] width 34 height 15
select select "10"
click at [75, 242] on select "10 25 50 100" at bounding box center [91, 249] width 34 height 15
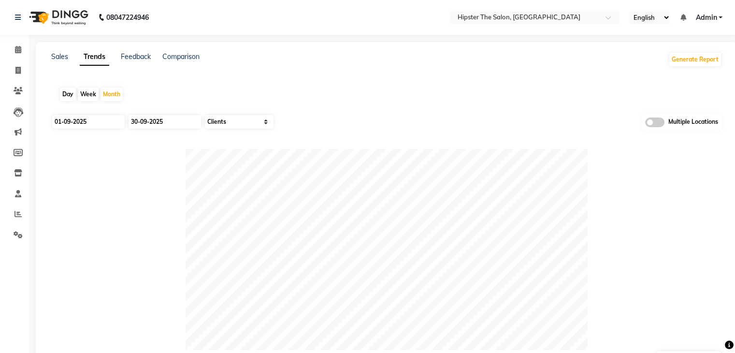
scroll to position [0, 0]
click at [15, 47] on icon at bounding box center [18, 49] width 6 height 7
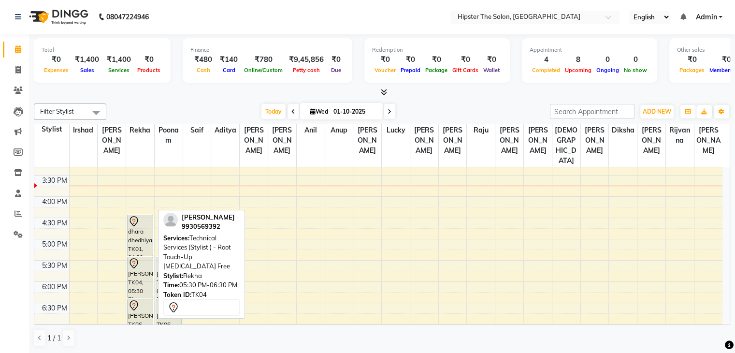
scroll to position [311, 0]
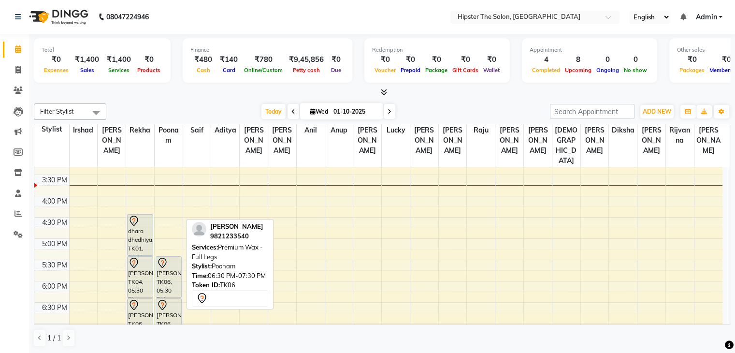
click at [166, 299] on div "SHEETAL DOSHI, TK06, 06:30 PM-07:30 PM, Premium Wax - Full Legs" at bounding box center [168, 319] width 25 height 41
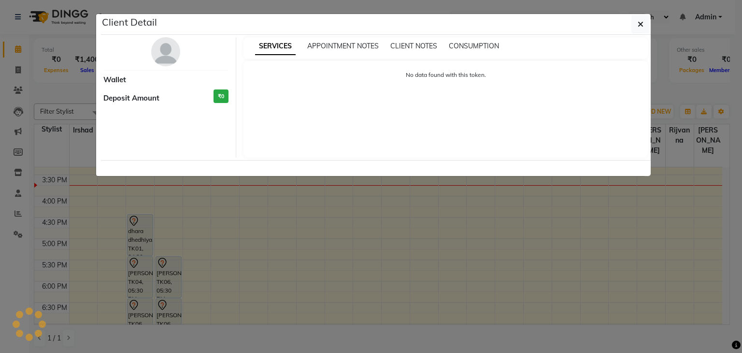
select select "7"
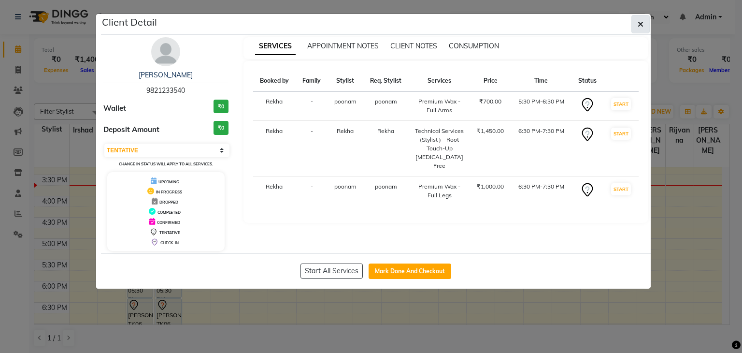
click at [644, 25] on icon "button" at bounding box center [641, 24] width 6 height 8
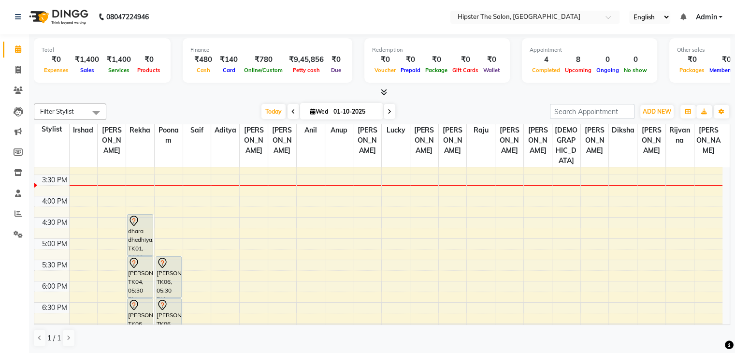
click at [563, 23] on nav "08047224946 Select Location × Hipster The Salon, Mulund West English ENGLISH Es…" at bounding box center [367, 17] width 735 height 35
click at [562, 9] on nav "08047224946 Select Location × Hipster The Salon, Mulund West English ENGLISH Es…" at bounding box center [367, 17] width 735 height 35
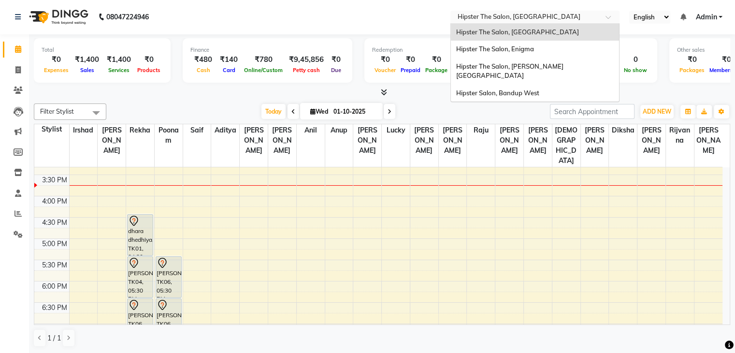
click at [562, 16] on input "text" at bounding box center [525, 18] width 140 height 10
click at [534, 63] on span "Hipster The Salon, [PERSON_NAME][GEOGRAPHIC_DATA]" at bounding box center [509, 70] width 107 height 17
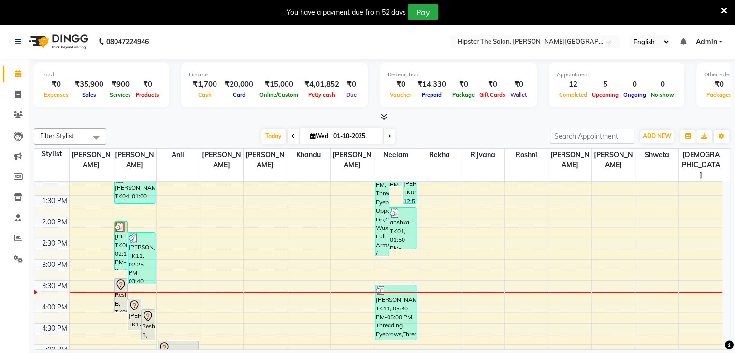
scroll to position [215, 0]
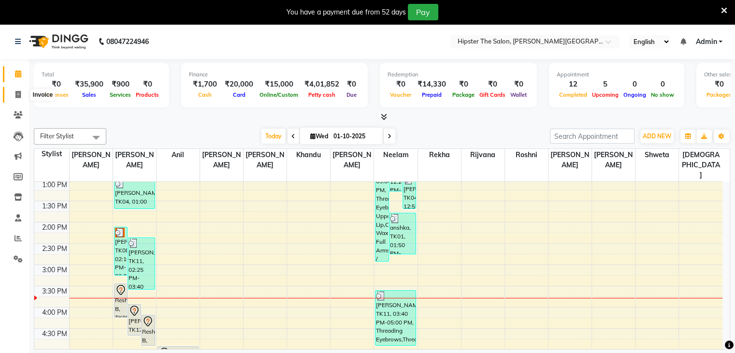
click at [16, 99] on span at bounding box center [18, 94] width 17 height 11
select select "service"
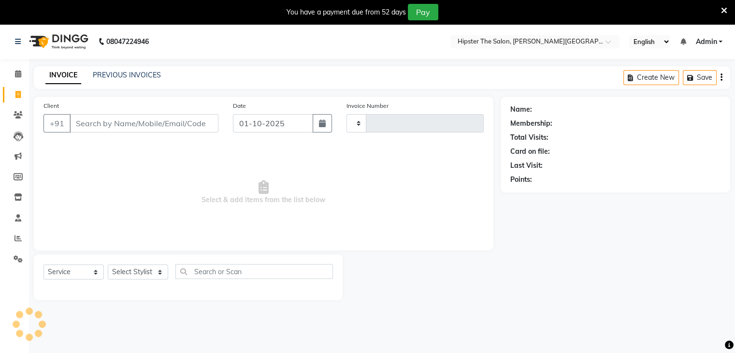
type input "1444"
select select "8592"
click at [120, 78] on link "PREVIOUS INVOICES" at bounding box center [127, 75] width 68 height 9
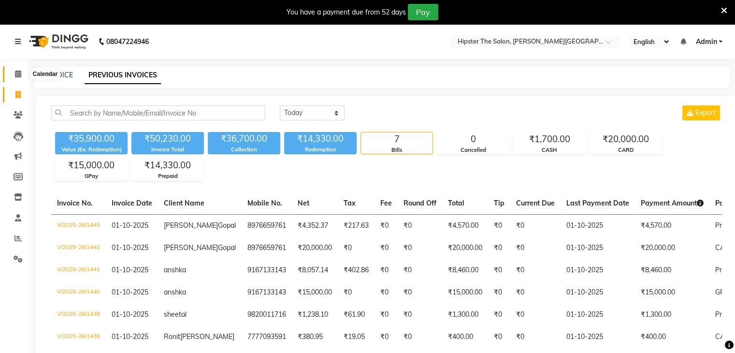
click at [11, 77] on span at bounding box center [18, 74] width 17 height 11
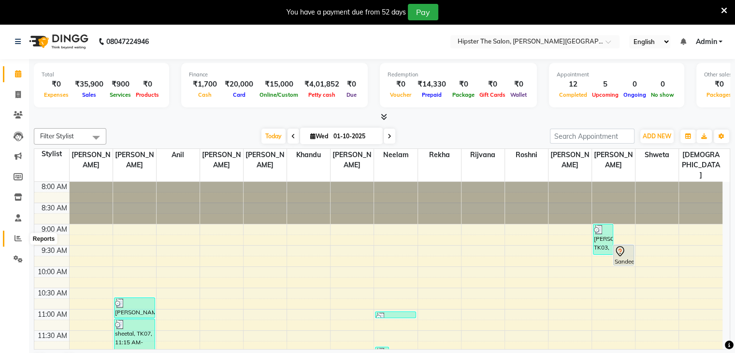
click at [19, 238] on icon at bounding box center [17, 237] width 7 height 7
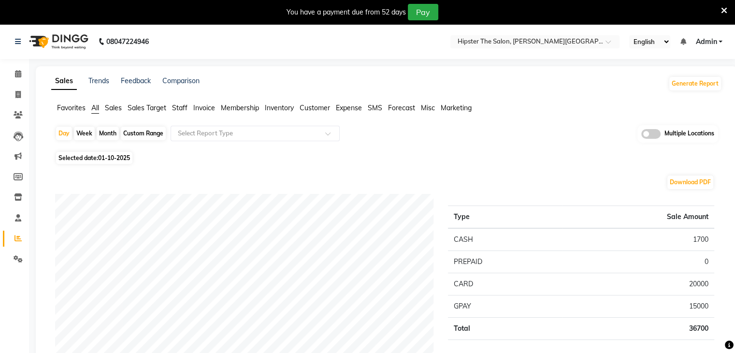
click at [130, 133] on div "Custom Range" at bounding box center [143, 134] width 45 height 14
select select "10"
select select "2025"
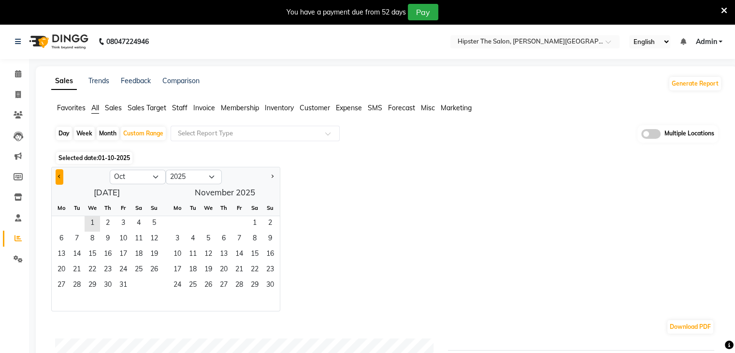
click at [56, 172] on button "Previous month" at bounding box center [60, 176] width 8 height 15
select select "9"
click at [66, 221] on span "1" at bounding box center [61, 223] width 15 height 15
click at [82, 283] on span "30" at bounding box center [76, 285] width 15 height 15
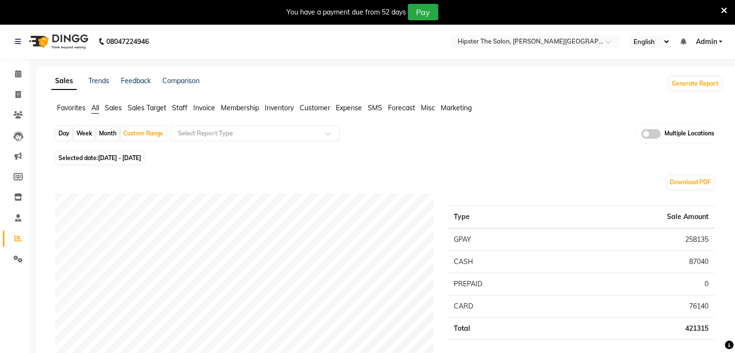
click at [207, 109] on span "Invoice" at bounding box center [204, 107] width 22 height 9
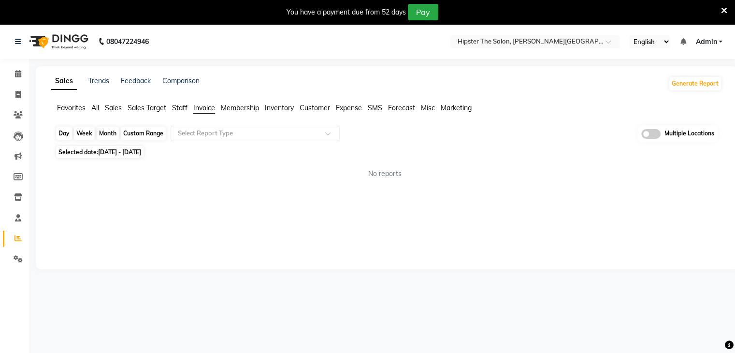
click at [149, 131] on div "Custom Range" at bounding box center [143, 134] width 45 height 14
select select "9"
select select "2025"
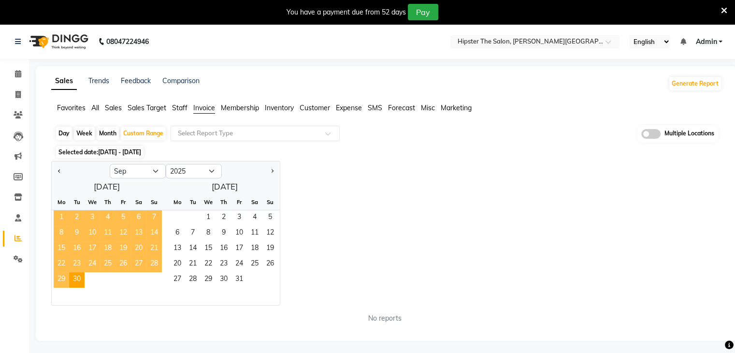
click at [63, 213] on span "1" at bounding box center [61, 217] width 15 height 15
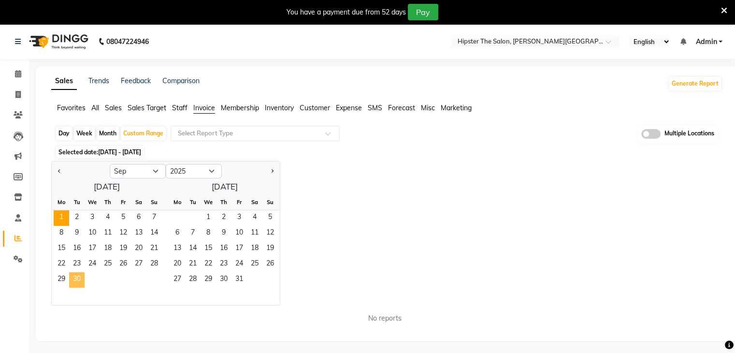
click at [76, 275] on span "30" at bounding box center [76, 279] width 15 height 15
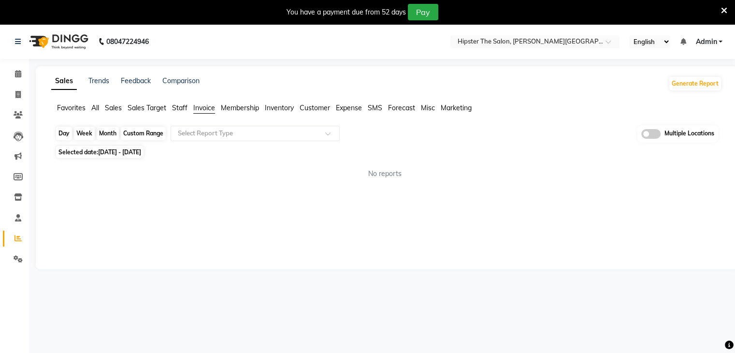
click at [144, 137] on div "Custom Range" at bounding box center [143, 134] width 45 height 14
select select "9"
select select "2025"
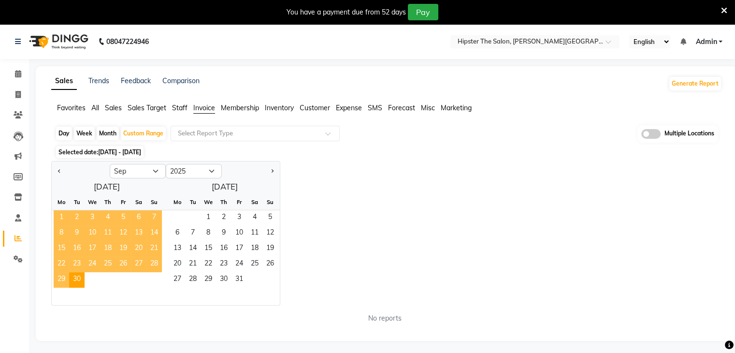
click at [58, 211] on span "1" at bounding box center [61, 217] width 15 height 15
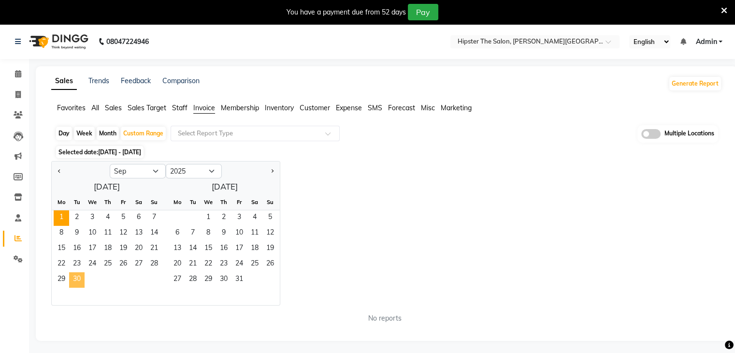
click at [73, 277] on span "30" at bounding box center [76, 279] width 15 height 15
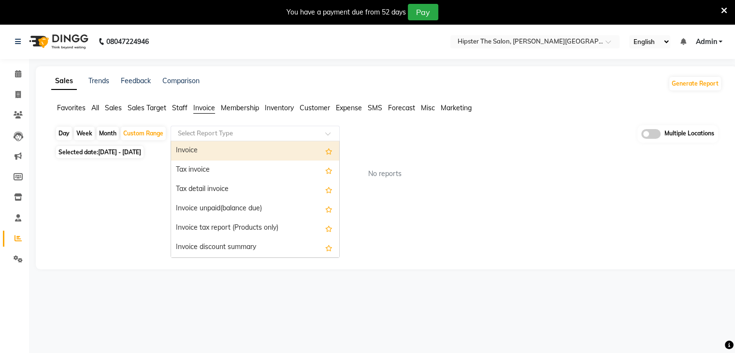
click at [253, 138] on div "Select Report Type" at bounding box center [255, 133] width 169 height 15
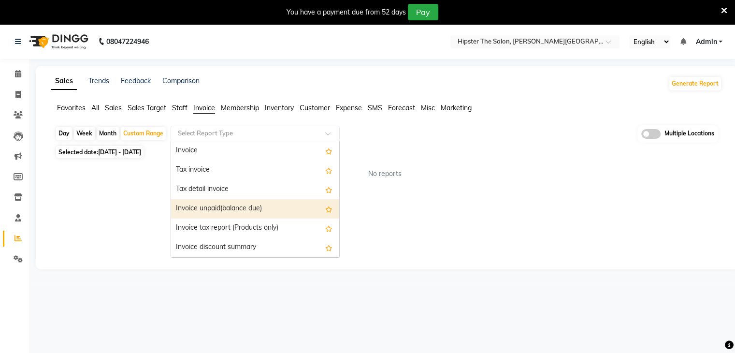
click at [213, 207] on div "Invoice unpaid(balance due)" at bounding box center [255, 208] width 168 height 19
select select "full_report"
select select "pdf"
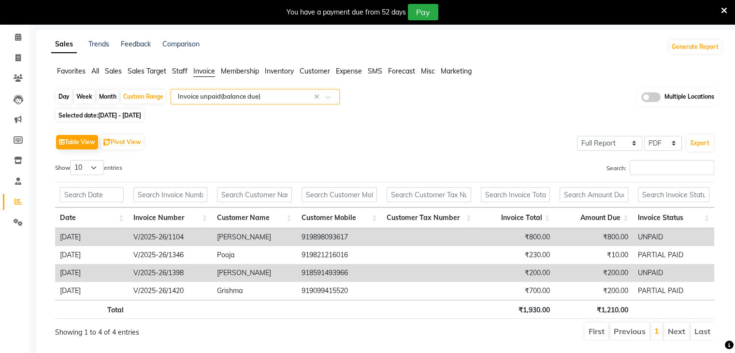
scroll to position [38, 0]
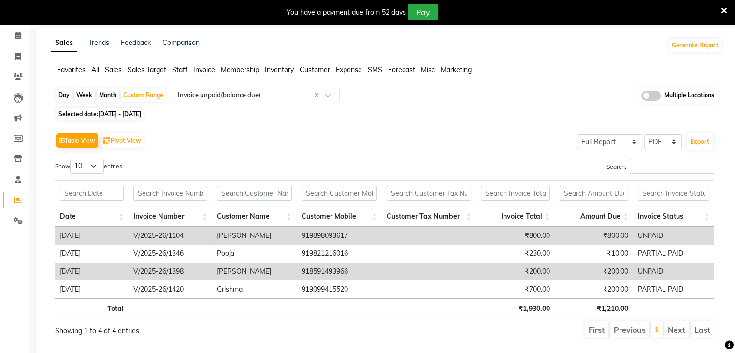
click at [120, 72] on span "Sales" at bounding box center [113, 69] width 17 height 9
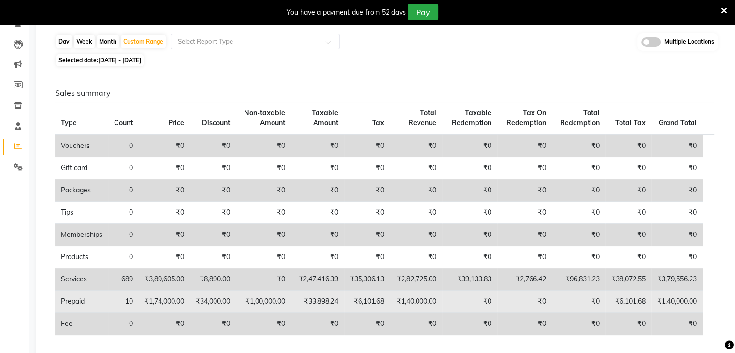
scroll to position [0, 0]
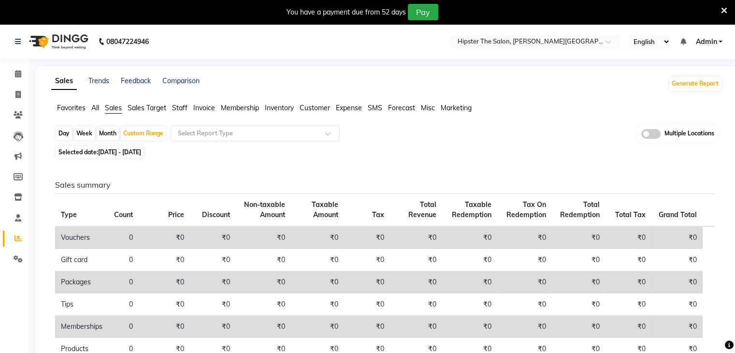
click at [92, 110] on span "All" at bounding box center [95, 107] width 8 height 9
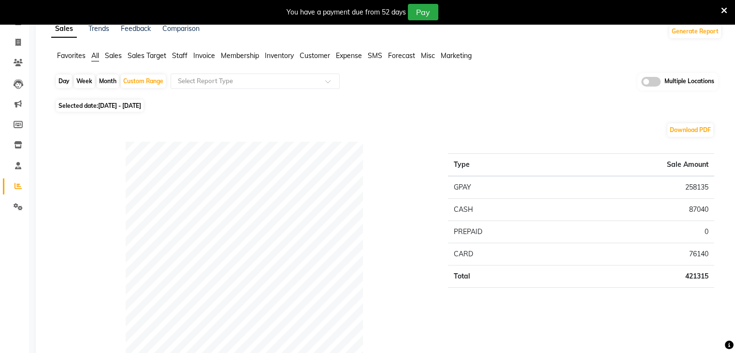
scroll to position [68, 0]
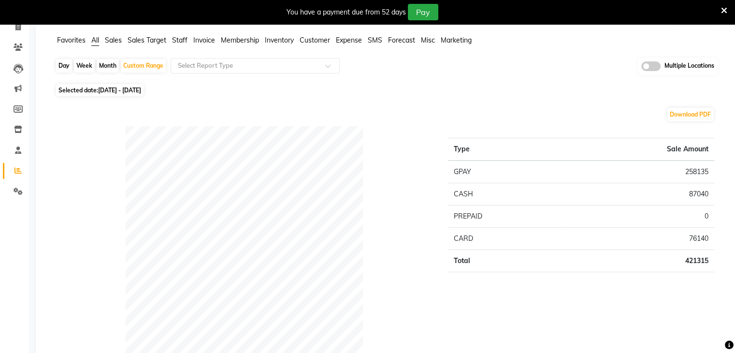
click at [569, 326] on div "Type Sale Amount GPAY 258135 CASH 87040 PREPAID 0 CARD 76140 Total 421315" at bounding box center [581, 259] width 281 height 266
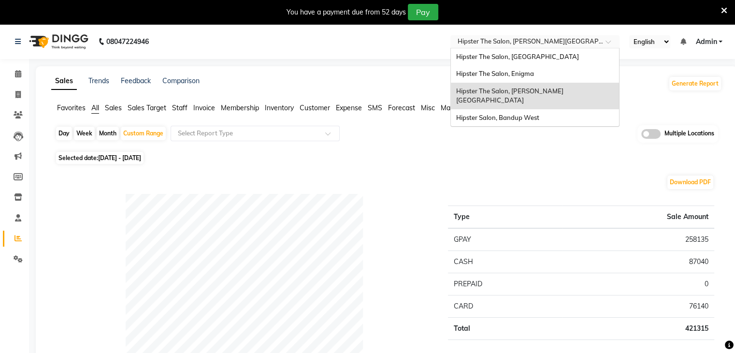
click at [585, 43] on input "text" at bounding box center [525, 43] width 140 height 10
click at [513, 76] on span "Hipster The Salon, Enigma" at bounding box center [495, 74] width 78 height 8
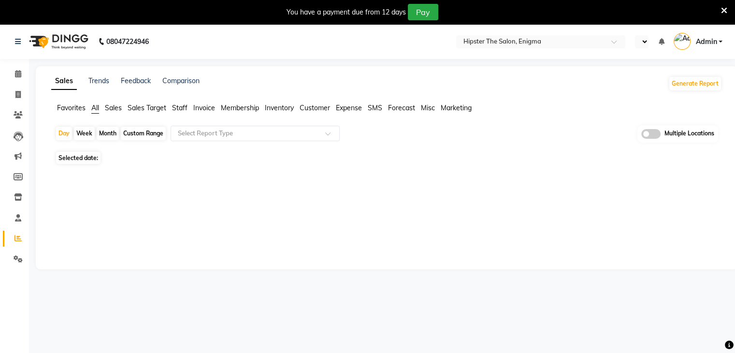
select select "en"
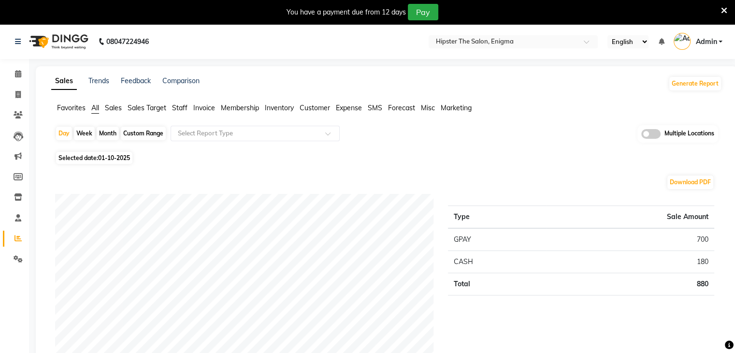
click at [145, 136] on div "Custom Range" at bounding box center [143, 134] width 45 height 14
select select "10"
select select "2025"
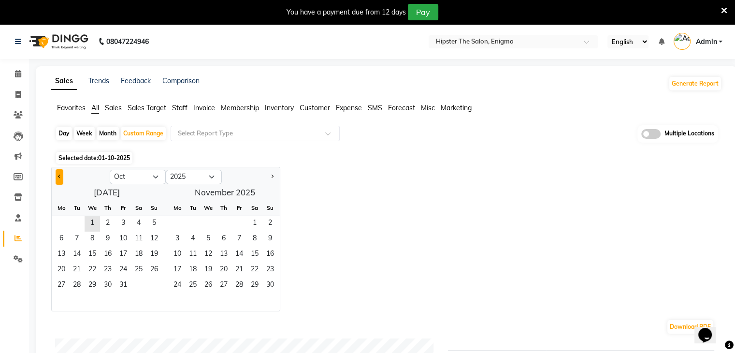
click at [58, 173] on button "Previous month" at bounding box center [60, 176] width 8 height 15
select select "8"
click at [126, 217] on span "1" at bounding box center [122, 223] width 15 height 15
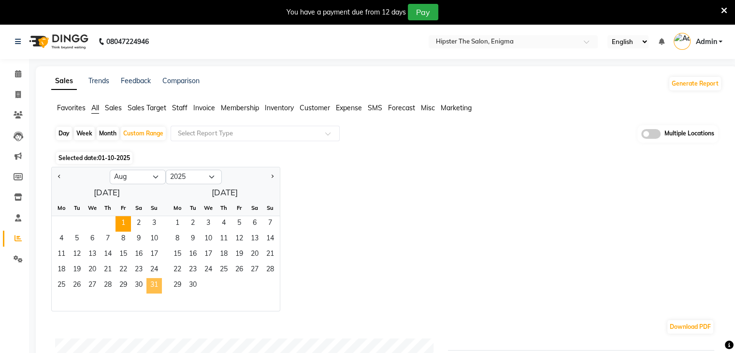
click at [152, 279] on span "31" at bounding box center [153, 285] width 15 height 15
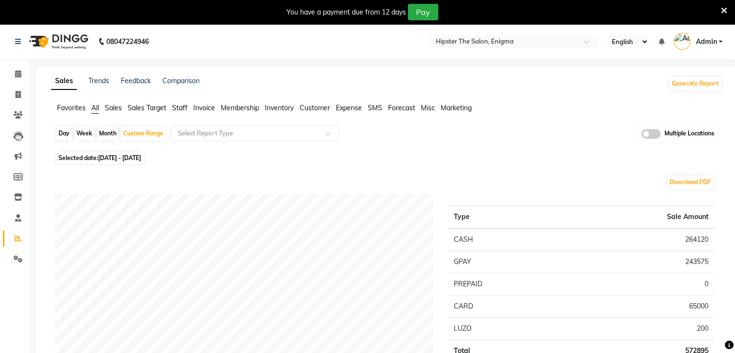
click at [116, 107] on span "Sales" at bounding box center [113, 107] width 17 height 9
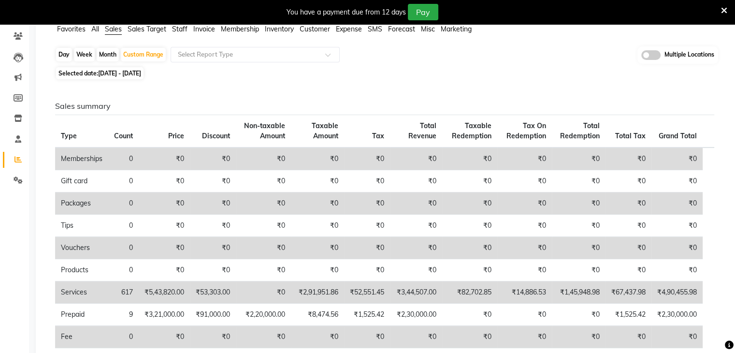
scroll to position [80, 0]
drag, startPoint x: 725, startPoint y: 2, endPoint x: 495, endPoint y: 60, distance: 237.1
click at [495, 60] on div "Day Week Month Custom Range Select Report Type Multiple Locations" at bounding box center [386, 54] width 663 height 18
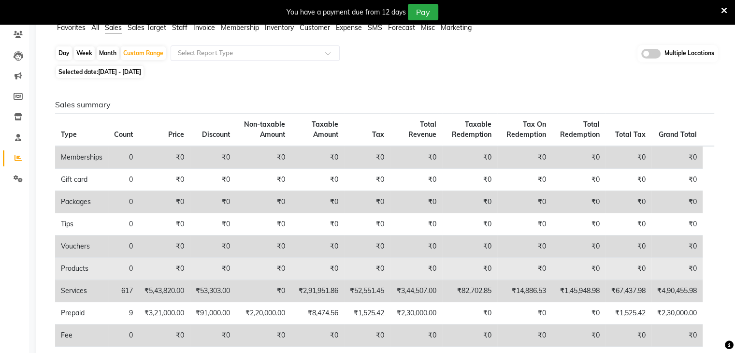
scroll to position [0, 0]
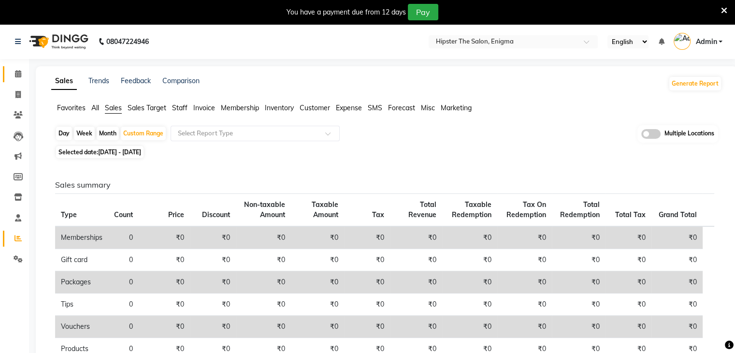
click at [3, 73] on link "Calendar" at bounding box center [14, 74] width 23 height 16
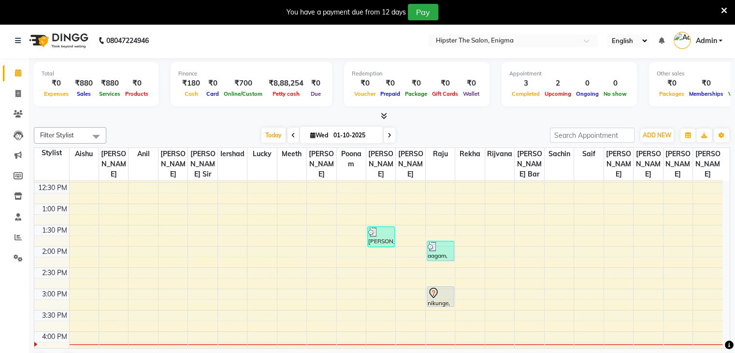
scroll to position [193, 0]
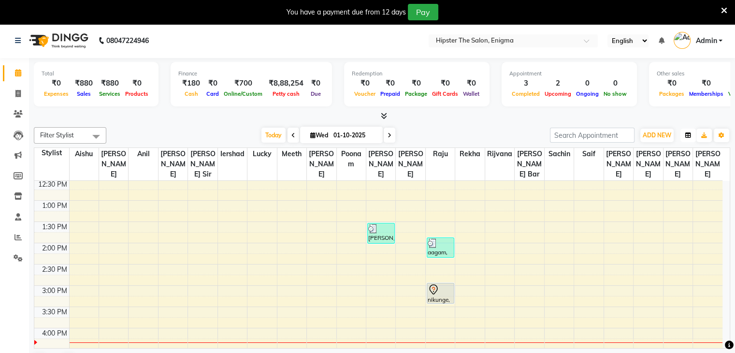
click at [692, 132] on button "button" at bounding box center [687, 136] width 15 height 14
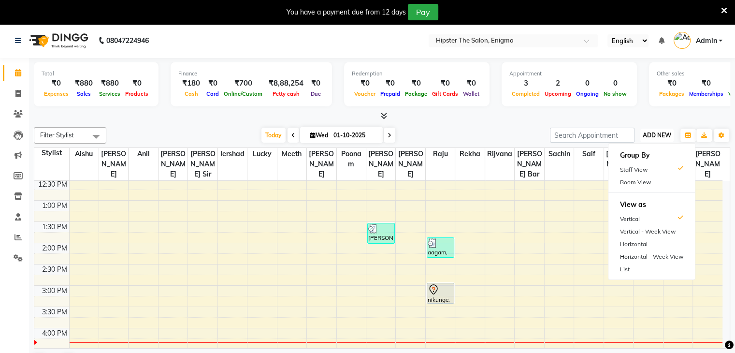
click at [649, 135] on span "ADD NEW" at bounding box center [657, 134] width 29 height 7
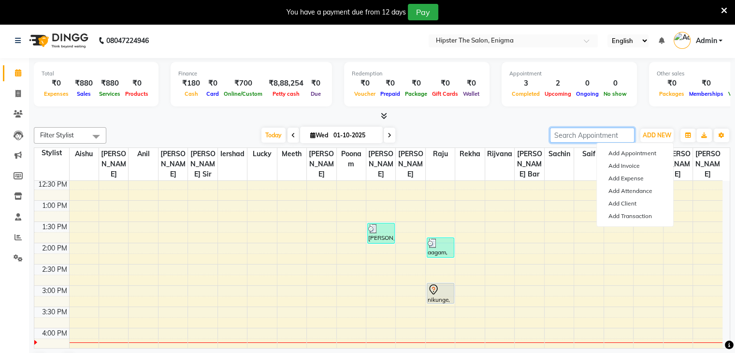
click at [612, 139] on input "search" at bounding box center [592, 135] width 85 height 15
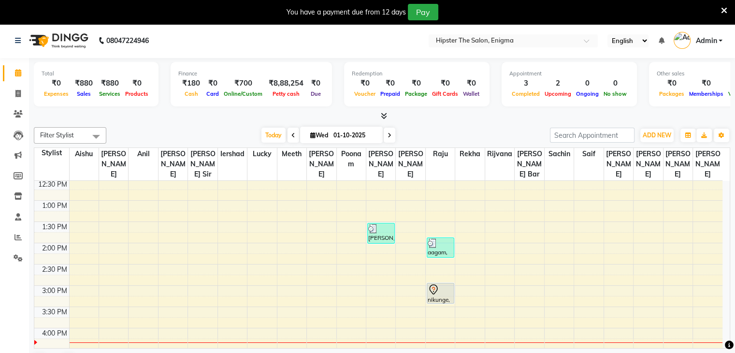
click at [498, 128] on div "[DATE] [DATE]" at bounding box center [328, 135] width 434 height 14
click at [95, 134] on span at bounding box center [95, 136] width 19 height 18
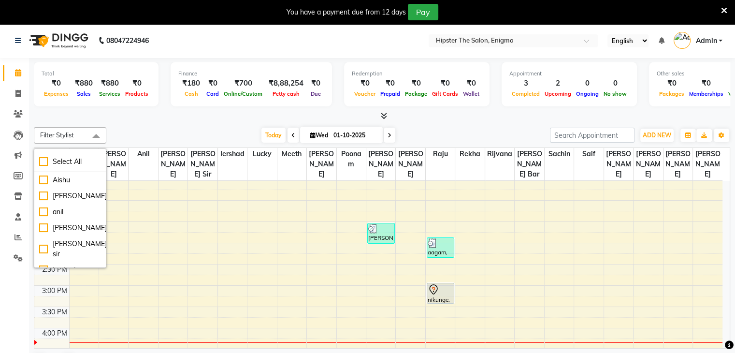
click at [120, 129] on div "[DATE] [DATE]" at bounding box center [328, 135] width 434 height 14
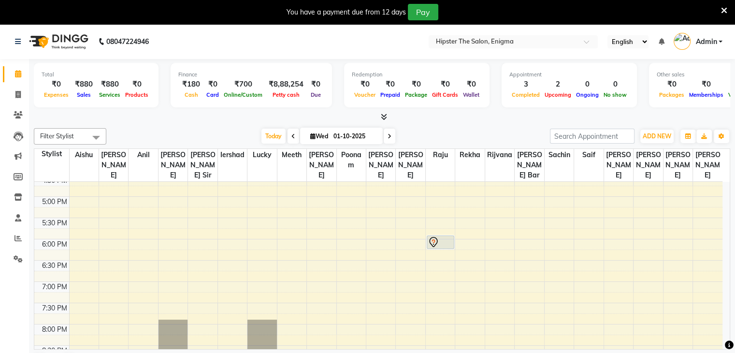
scroll to position [366, 0]
click at [406, 196] on div "8:00 AM 8:30 AM 9:00 AM 9:30 AM 10:00 AM 10:30 AM 11:00 AM 11:30 AM 12:00 PM 12…" at bounding box center [378, 112] width 688 height 595
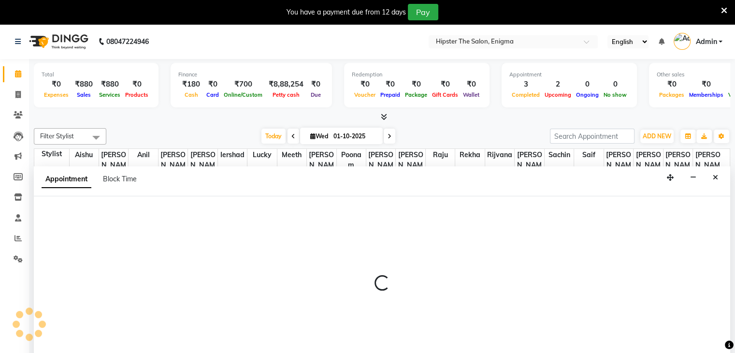
click at [406, 196] on div at bounding box center [382, 287] width 696 height 182
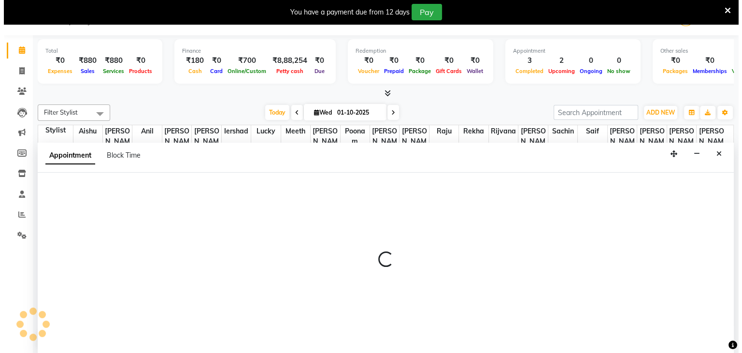
scroll to position [25, 0]
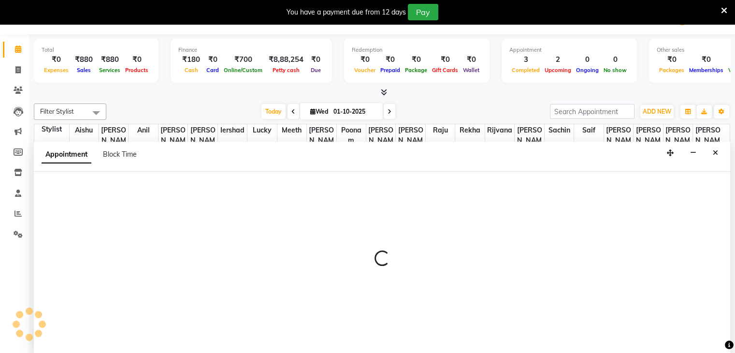
select select "85574"
select select "1035"
select select "tentative"
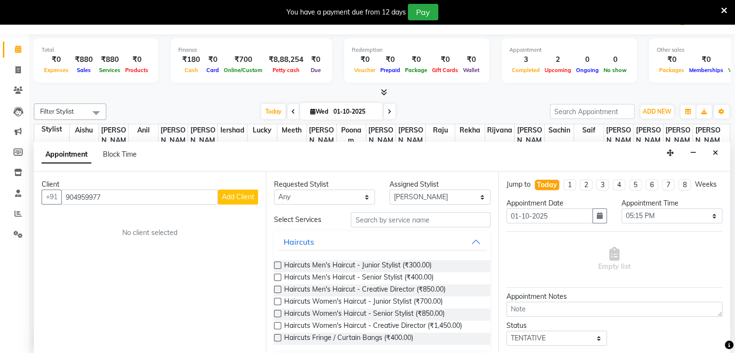
type input "904959977"
click at [231, 193] on span "Add Client" at bounding box center [238, 196] width 32 height 9
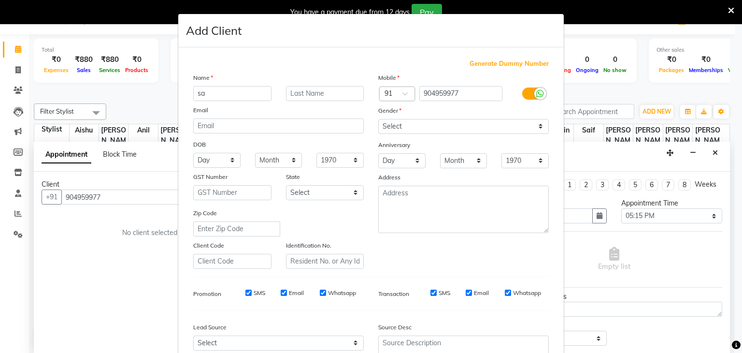
type input "s"
type input "sheetal"
click at [533, 126] on select "Select [DEMOGRAPHIC_DATA] [DEMOGRAPHIC_DATA] Other Prefer Not To Say" at bounding box center [463, 126] width 171 height 15
click at [378, 119] on select "Select [DEMOGRAPHIC_DATA] [DEMOGRAPHIC_DATA] Other Prefer Not To Say" at bounding box center [463, 126] width 171 height 15
click at [537, 125] on select "Select [DEMOGRAPHIC_DATA] [DEMOGRAPHIC_DATA] Other Prefer Not To Say" at bounding box center [463, 126] width 171 height 15
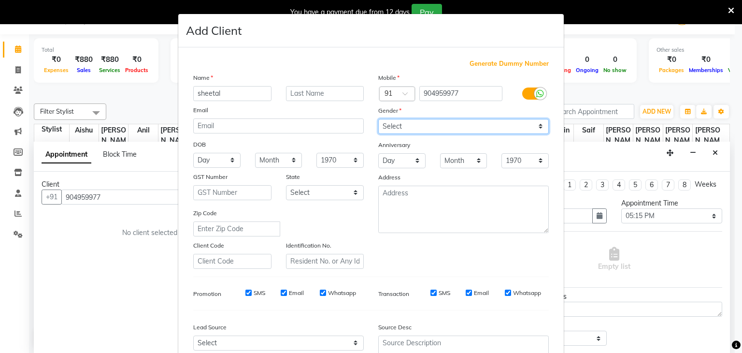
select select "[DEMOGRAPHIC_DATA]"
click at [378, 119] on select "Select [DEMOGRAPHIC_DATA] [DEMOGRAPHIC_DATA] Other Prefer Not To Say" at bounding box center [463, 126] width 171 height 15
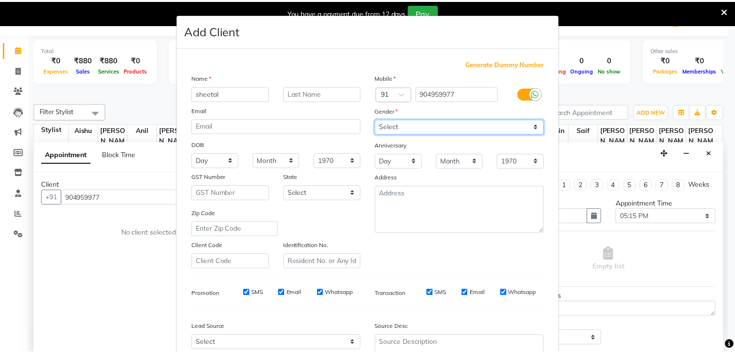
scroll to position [98, 0]
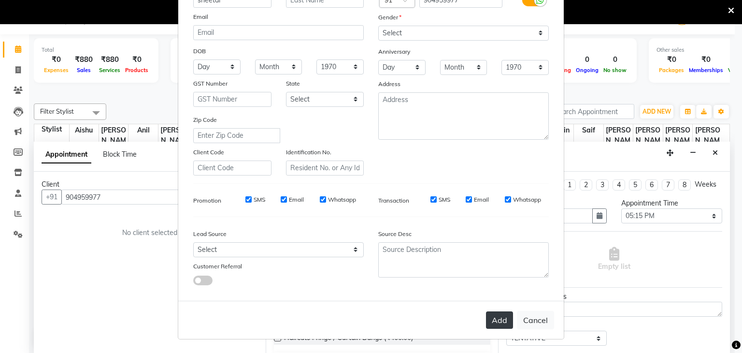
click at [501, 316] on button "Add" at bounding box center [499, 319] width 27 height 17
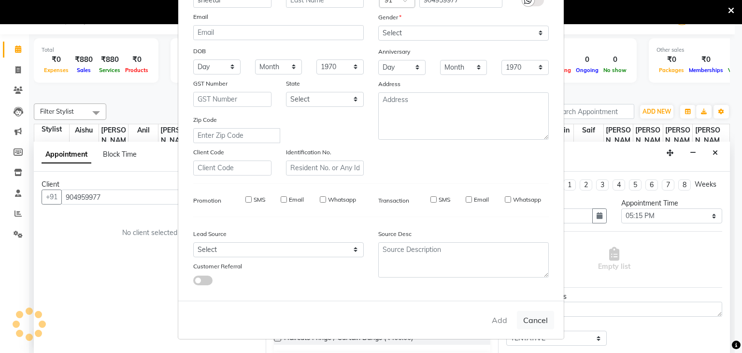
select select
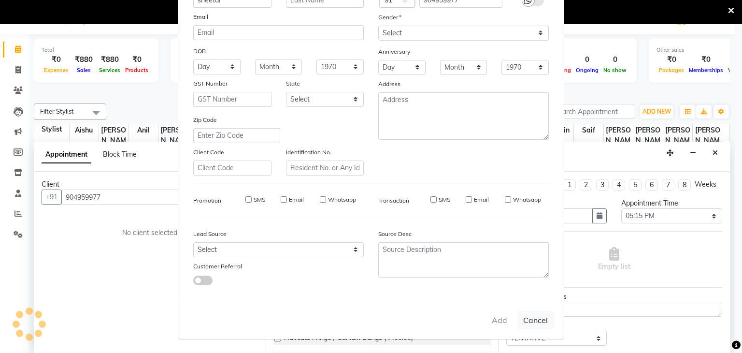
select select
checkbox input "false"
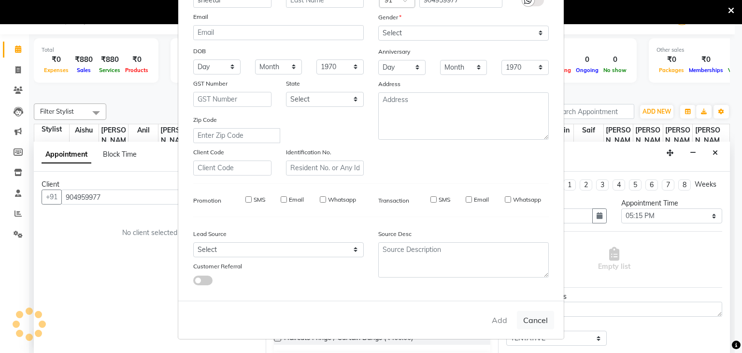
checkbox input "false"
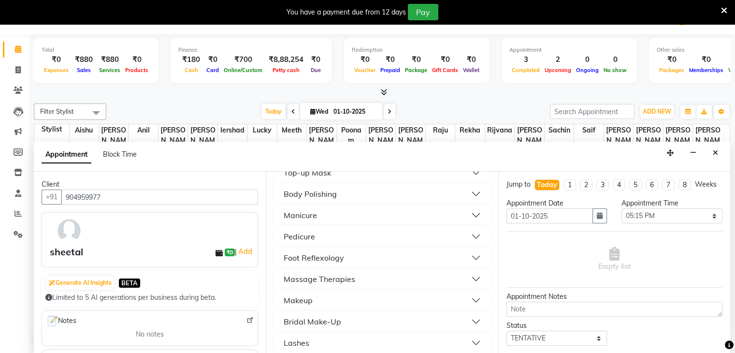
scroll to position [807, 0]
click at [393, 236] on button "Pedicure" at bounding box center [382, 235] width 208 height 17
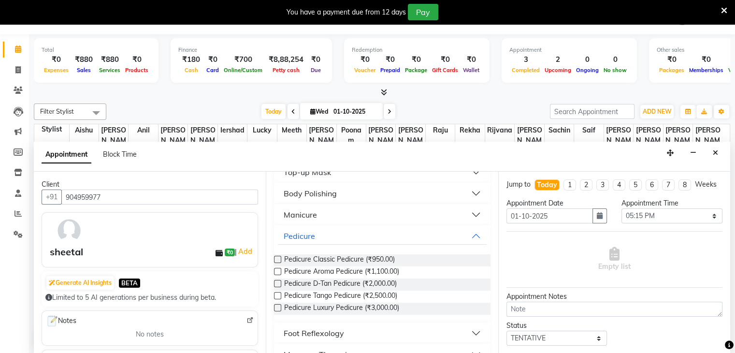
click at [276, 258] on label at bounding box center [277, 259] width 7 height 7
click at [276, 258] on input "checkbox" at bounding box center [277, 260] width 6 height 6
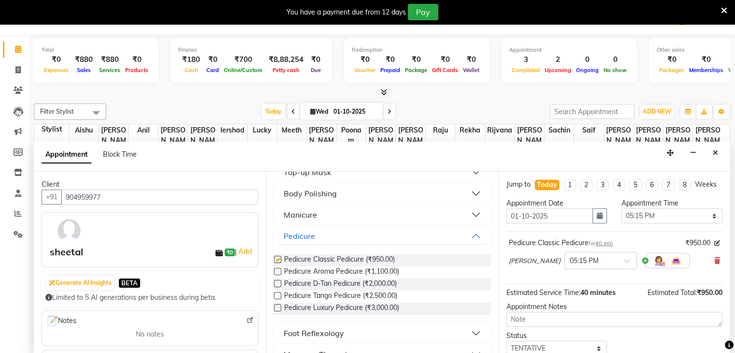
checkbox input "false"
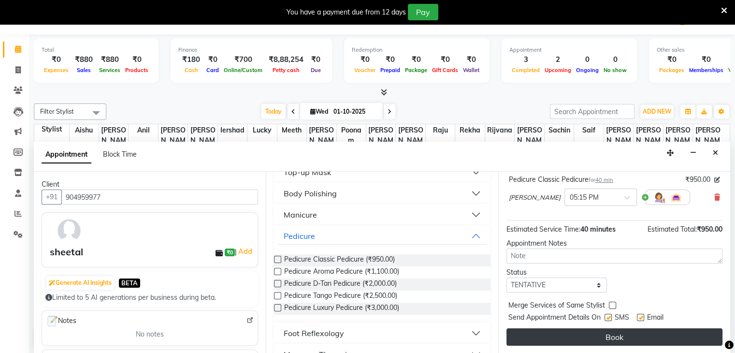
click at [598, 338] on button "Book" at bounding box center [614, 336] width 216 height 17
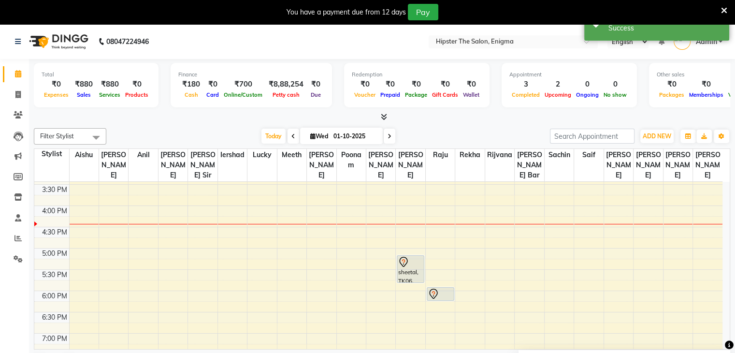
scroll to position [315, 0]
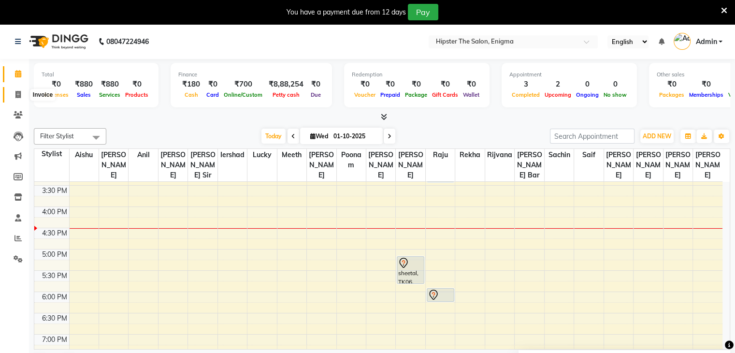
click at [15, 93] on icon at bounding box center [17, 94] width 5 height 7
select select "4468"
select select "service"
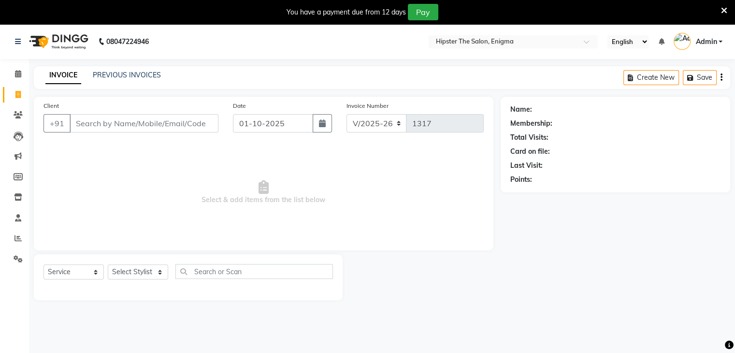
click at [110, 122] on input "Client" at bounding box center [144, 123] width 149 height 18
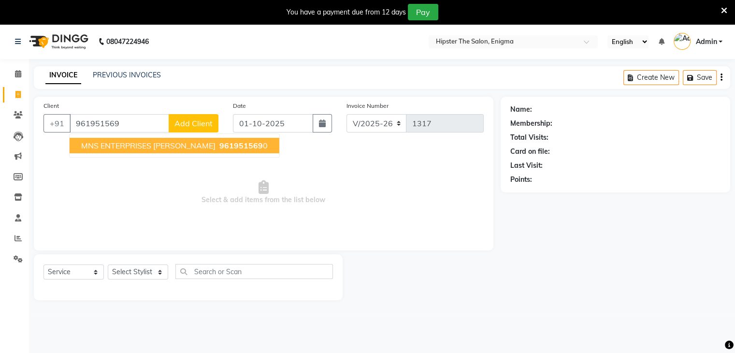
click at [152, 148] on span "MNS ENTERPRISES [PERSON_NAME]" at bounding box center [148, 146] width 134 height 10
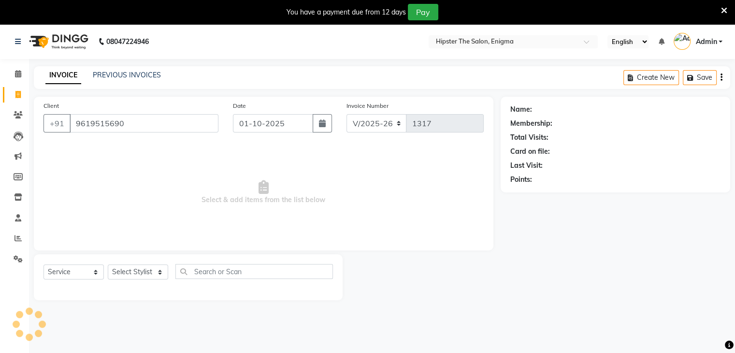
type input "9619515690"
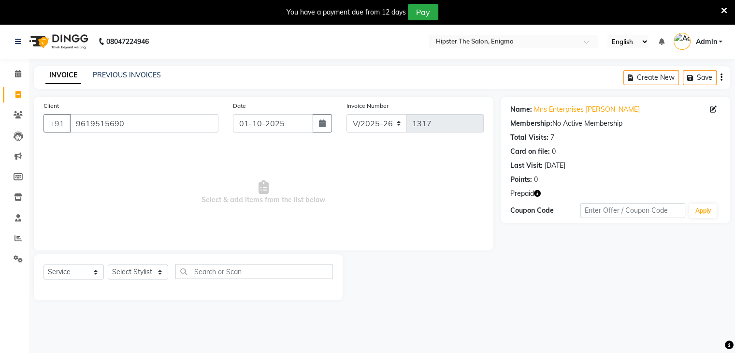
click at [537, 194] on icon "button" at bounding box center [537, 193] width 7 height 7
click at [129, 273] on select "Select Stylist [PERSON_NAME] [PERSON_NAME] [PERSON_NAME] [PERSON_NAME] poonam […" at bounding box center [138, 271] width 60 height 15
select select "27612"
click at [108, 265] on select "Select Stylist [PERSON_NAME] [PERSON_NAME] [PERSON_NAME] [PERSON_NAME] poonam […" at bounding box center [138, 271] width 60 height 15
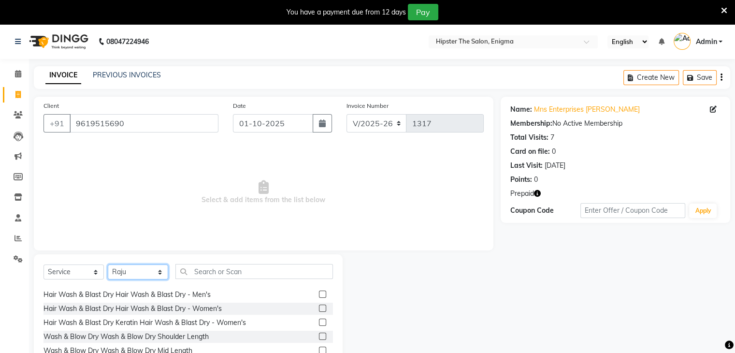
scroll to position [95, 0]
click at [319, 310] on label at bounding box center [322, 309] width 7 height 7
click at [319, 310] on input "checkbox" at bounding box center [322, 310] width 6 height 6
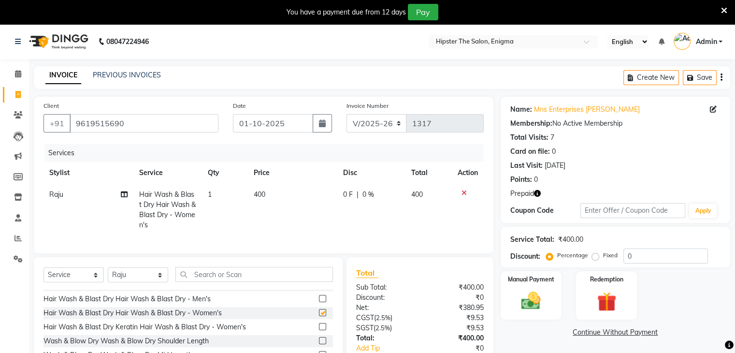
checkbox input "false"
click at [516, 306] on img at bounding box center [531, 300] width 32 height 23
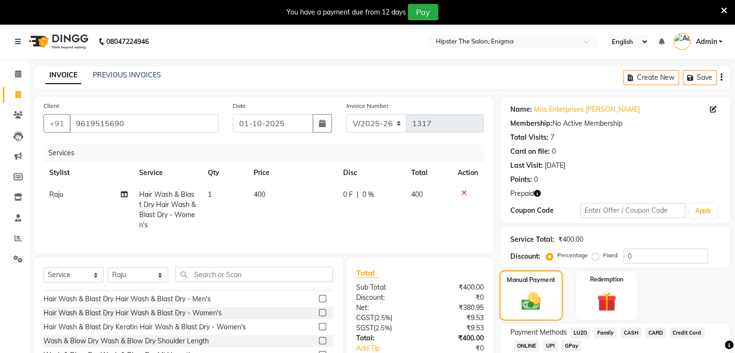
scroll to position [69, 0]
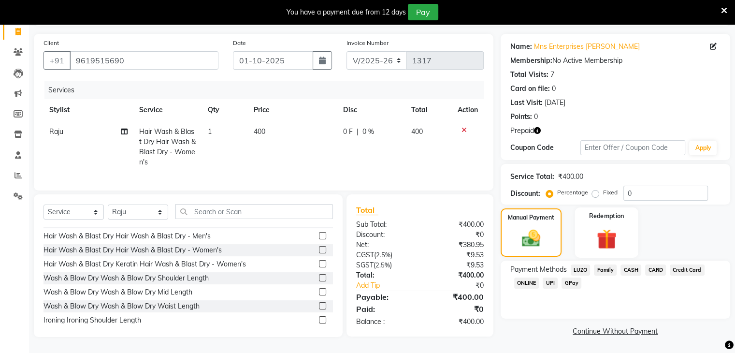
click at [619, 227] on img at bounding box center [606, 239] width 32 height 25
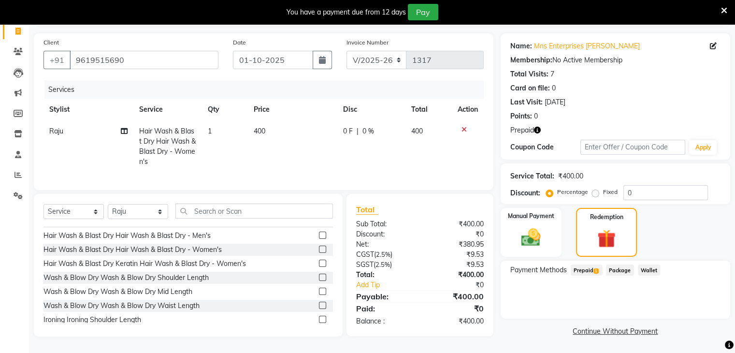
click at [587, 264] on span "Prepaid 1" at bounding box center [586, 269] width 31 height 11
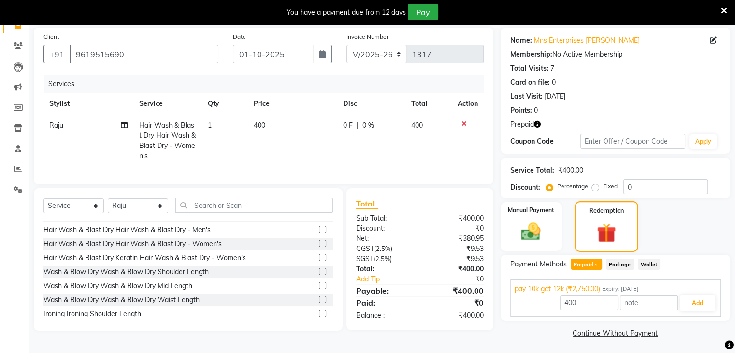
scroll to position [71, 0]
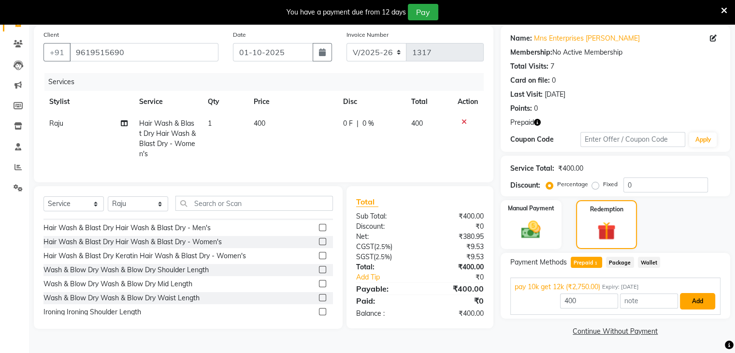
click at [700, 305] on button "Add" at bounding box center [697, 301] width 35 height 16
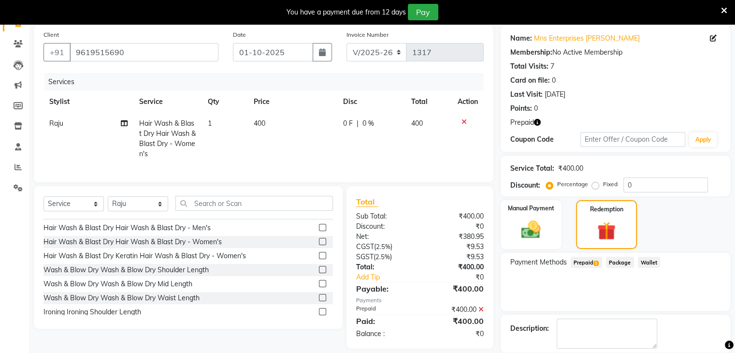
scroll to position [117, 0]
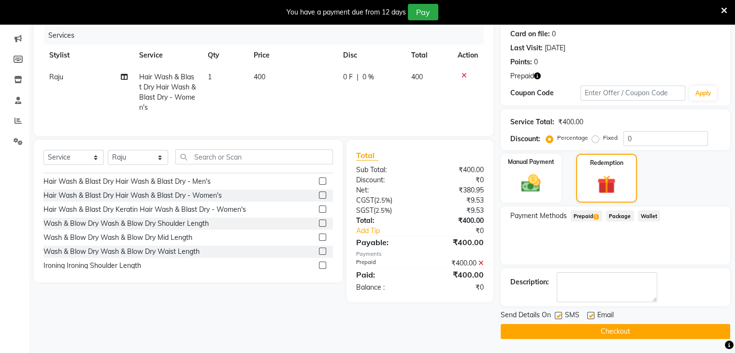
click at [593, 329] on button "Checkout" at bounding box center [616, 331] width 230 height 15
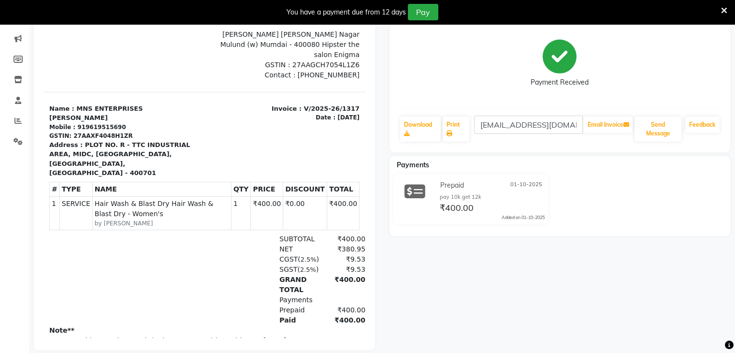
scroll to position [136, 0]
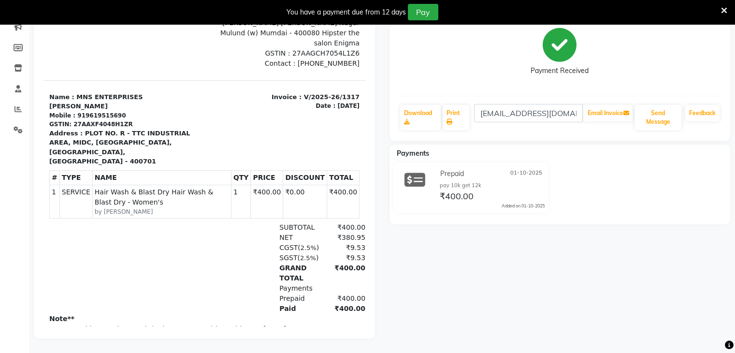
select select "4468"
select select "service"
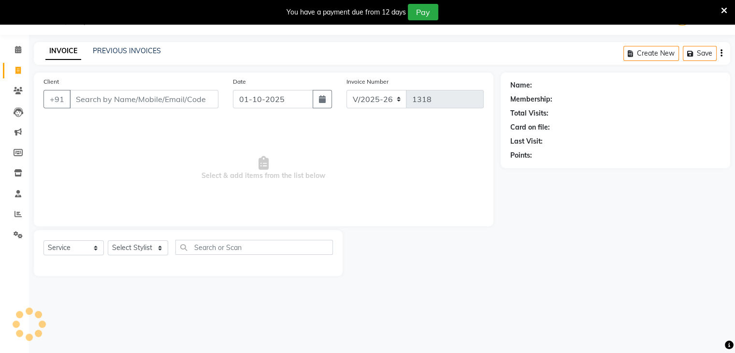
scroll to position [24, 0]
